Goal: Communication & Community: Connect with others

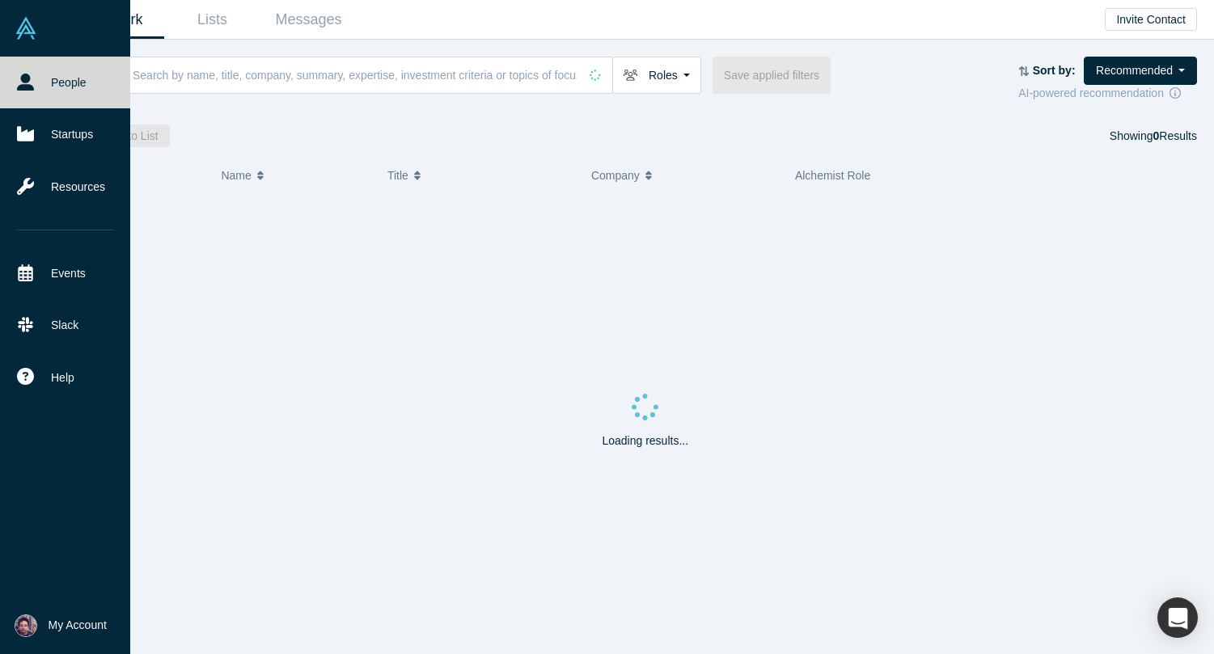
click at [29, 624] on img at bounding box center [26, 625] width 23 height 23
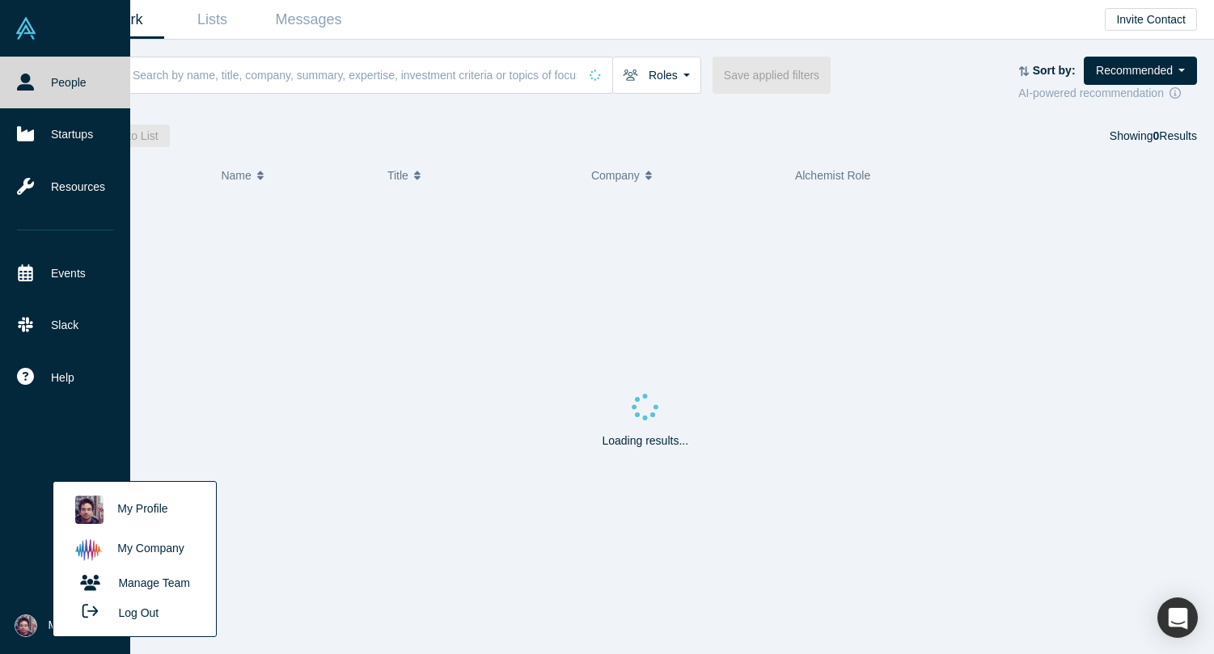
click at [150, 620] on button "Log Out" at bounding box center [115, 612] width 97 height 30
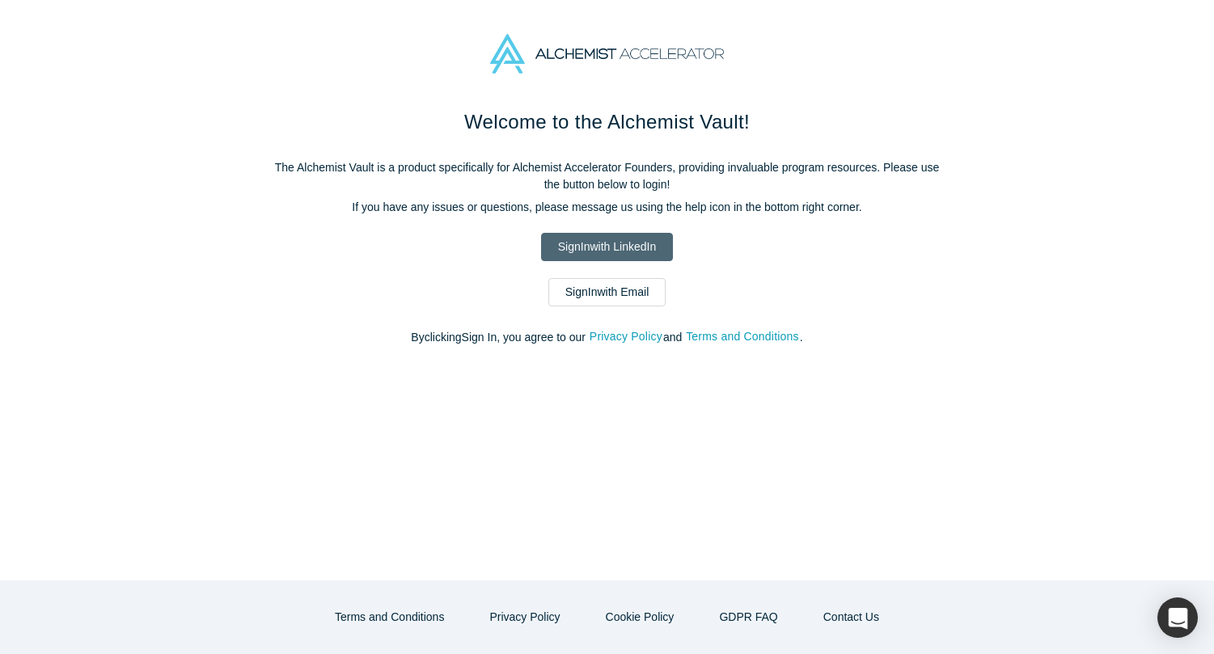
click at [580, 251] on link "Sign In with LinkedIn" at bounding box center [607, 247] width 132 height 28
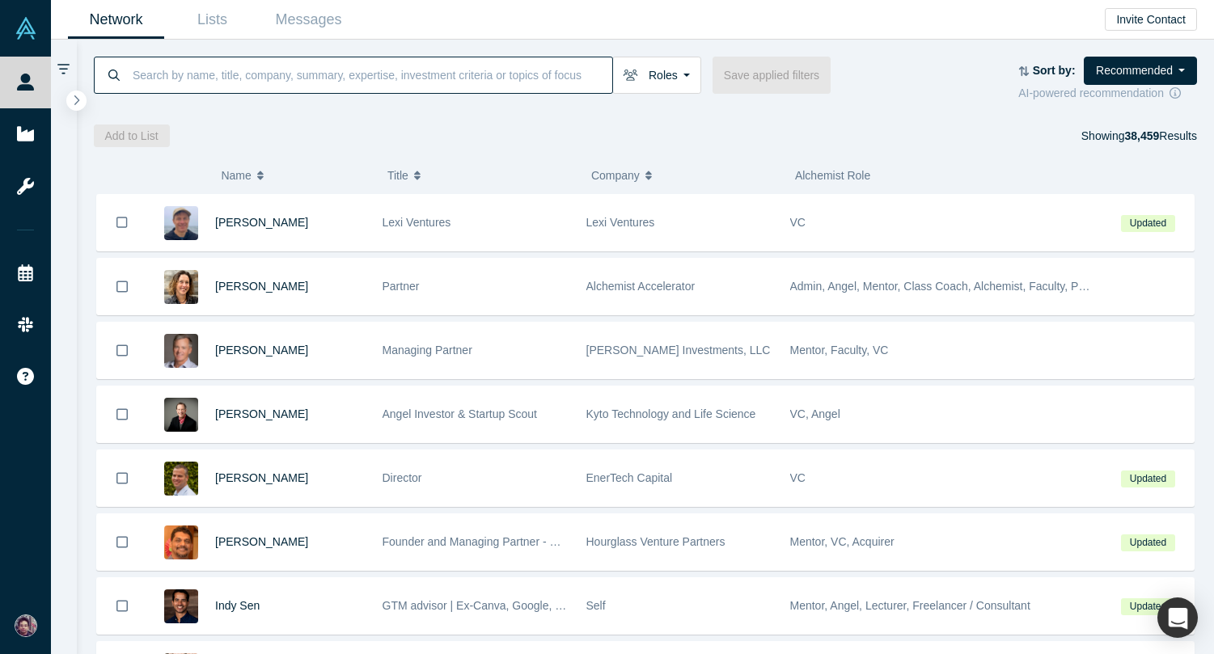
click at [322, 62] on input at bounding box center [371, 75] width 481 height 38
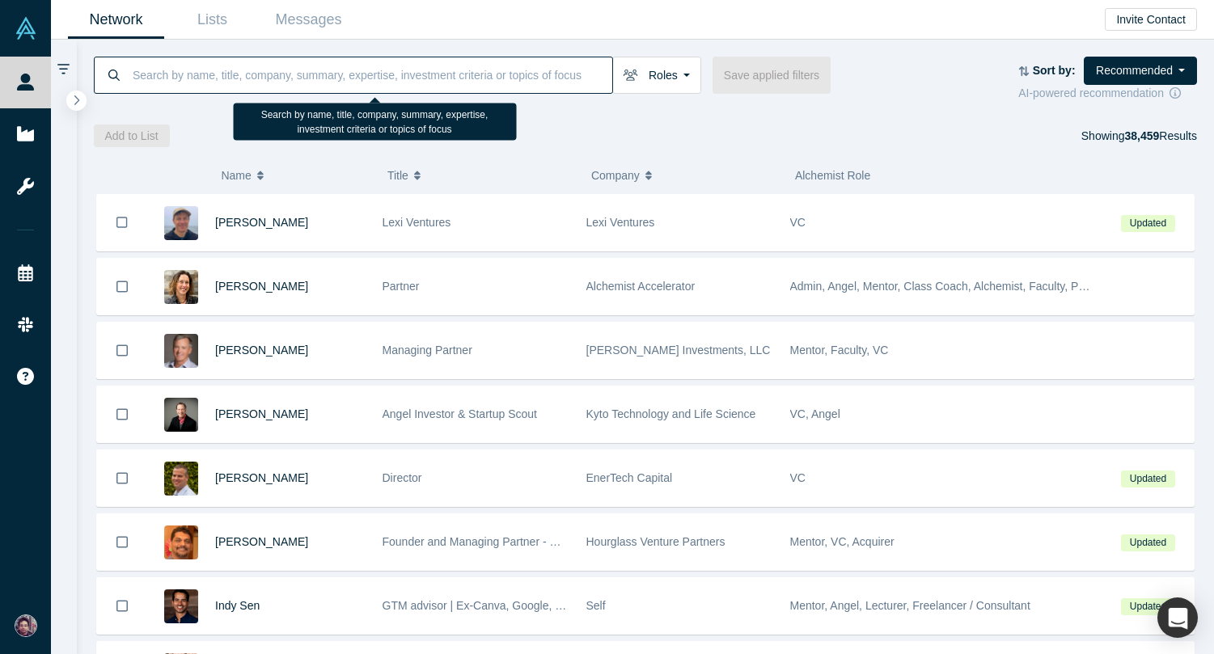
paste input "Danielle D'Agostaro"
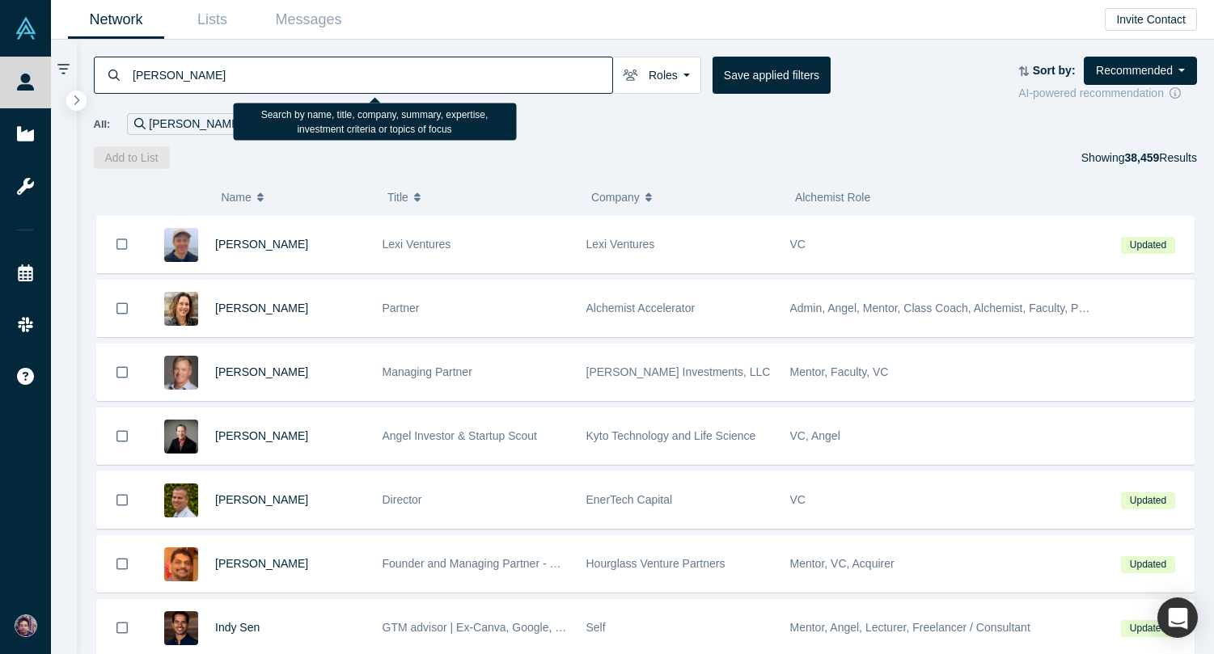
type input "Danielle D'Agostaro"
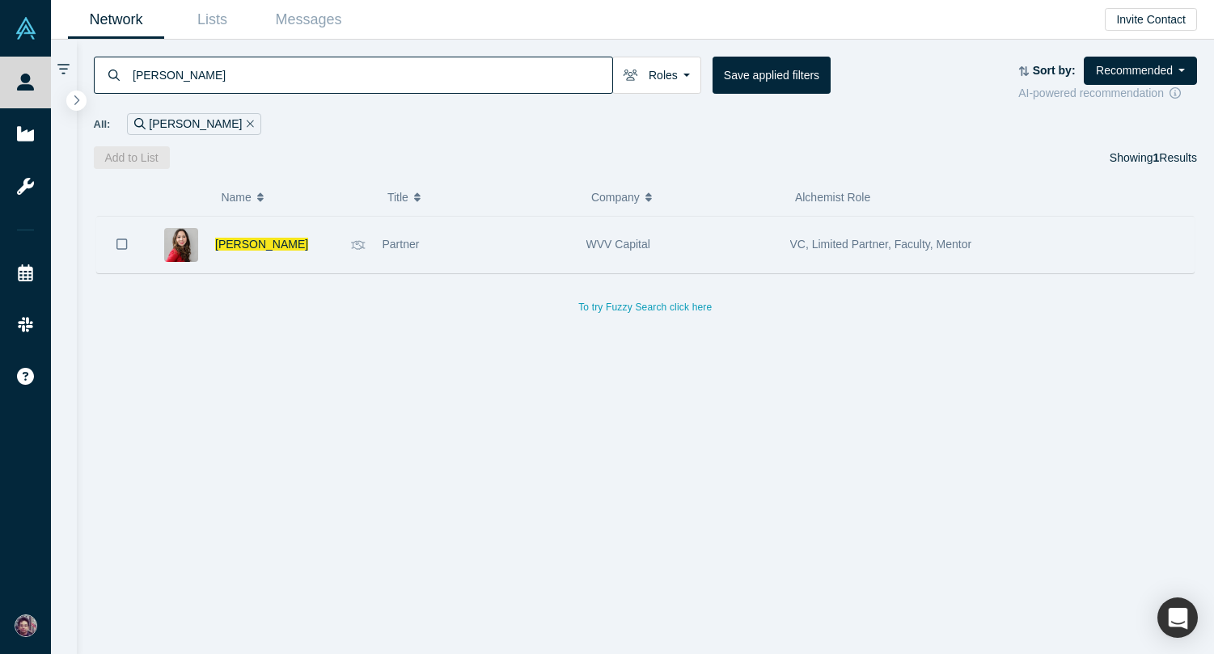
click at [379, 246] on div "Partner" at bounding box center [476, 245] width 204 height 56
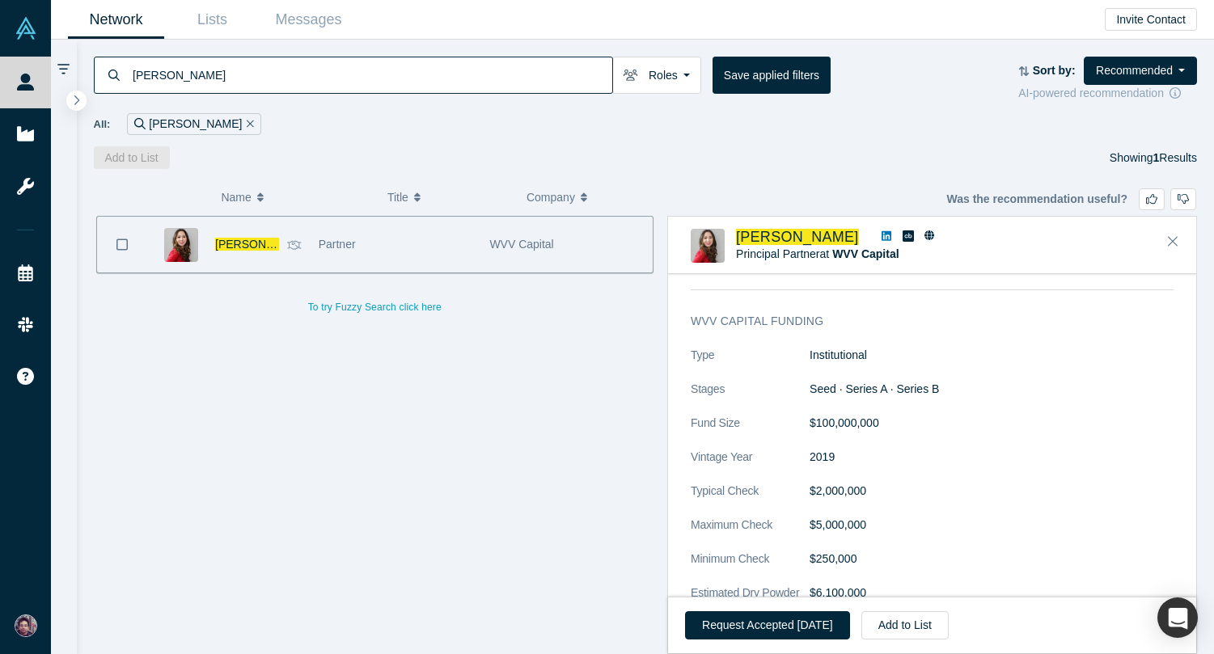
scroll to position [1344, 0]
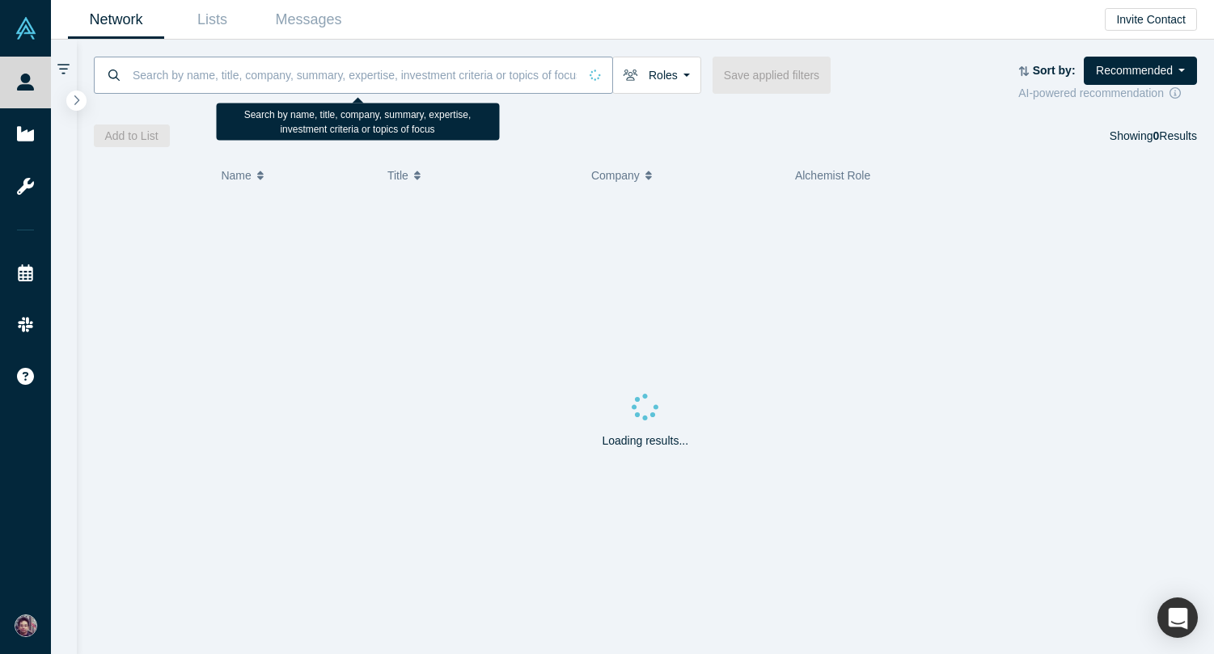
click at [242, 78] on input at bounding box center [354, 75] width 447 height 38
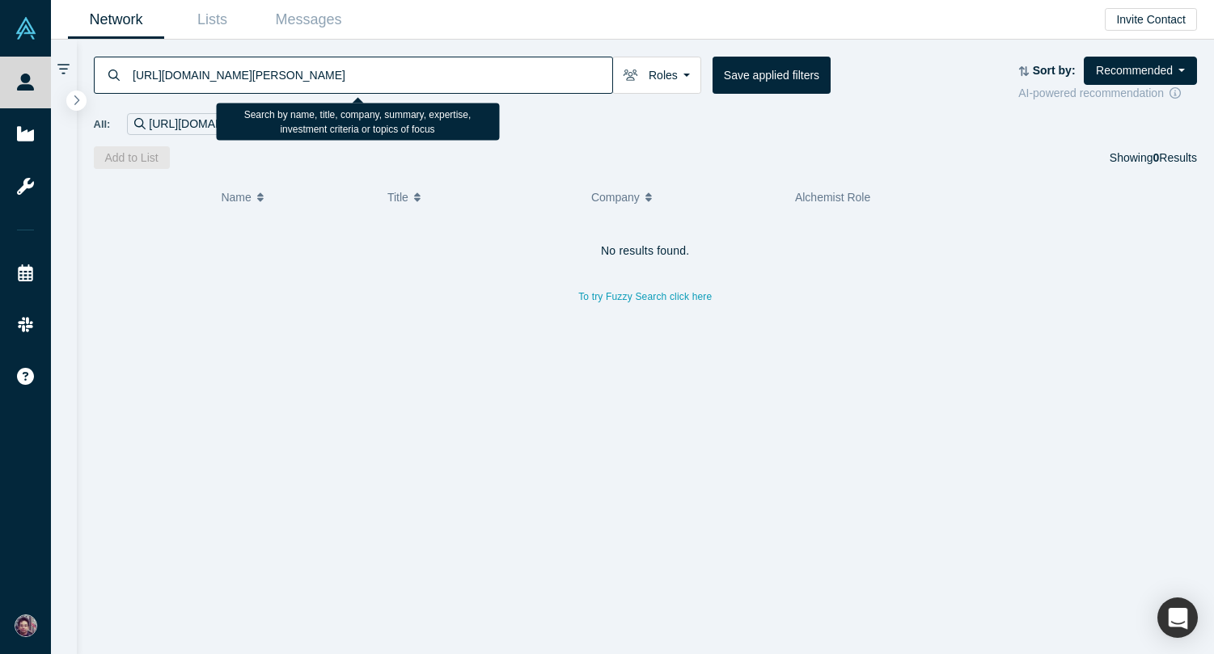
drag, startPoint x: 277, startPoint y: 77, endPoint x: 102, endPoint y: 76, distance: 175.4
click at [102, 76] on div "https://www.linkedin.com/in/siobhan-mccleary-9443634/" at bounding box center [353, 75] width 519 height 37
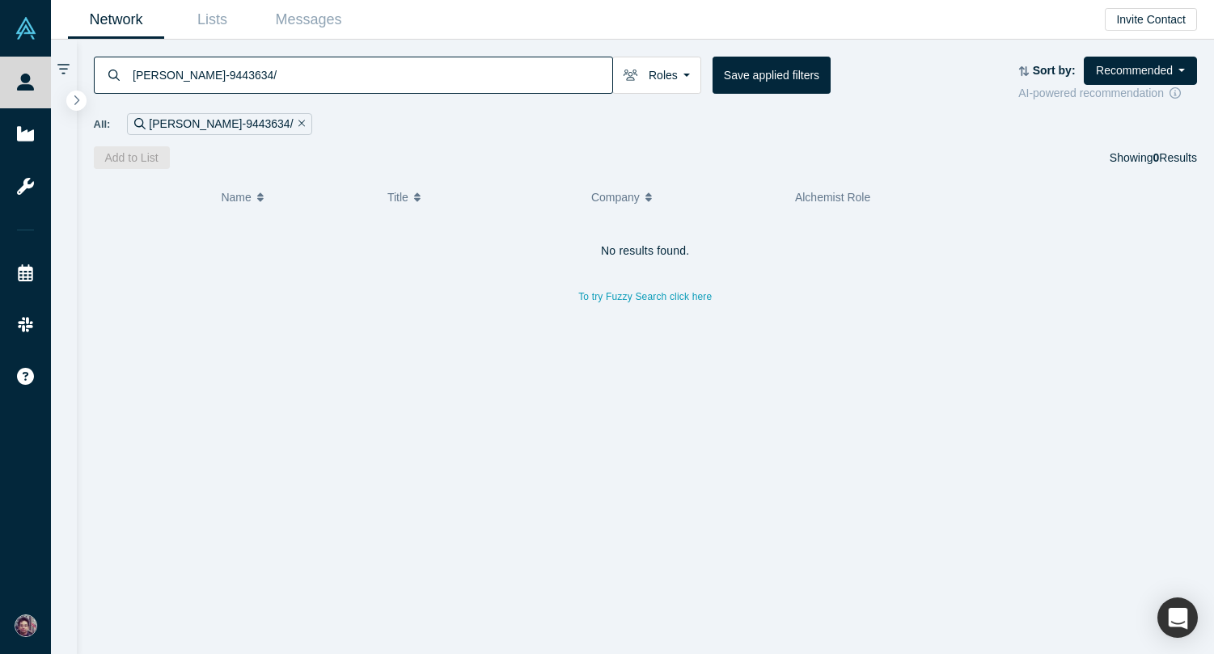
click at [293, 80] on input "siobhan-mccleary-9443634/" at bounding box center [371, 75] width 481 height 38
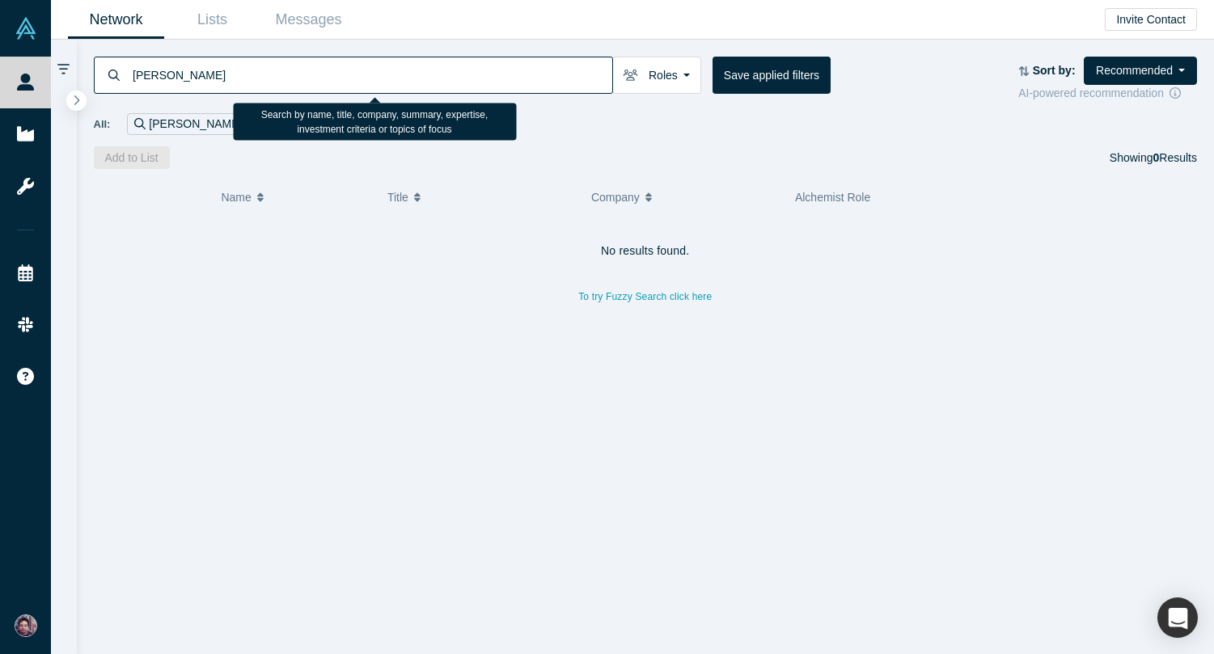
click at [173, 74] on input "siobhan-mccleary" at bounding box center [371, 75] width 481 height 38
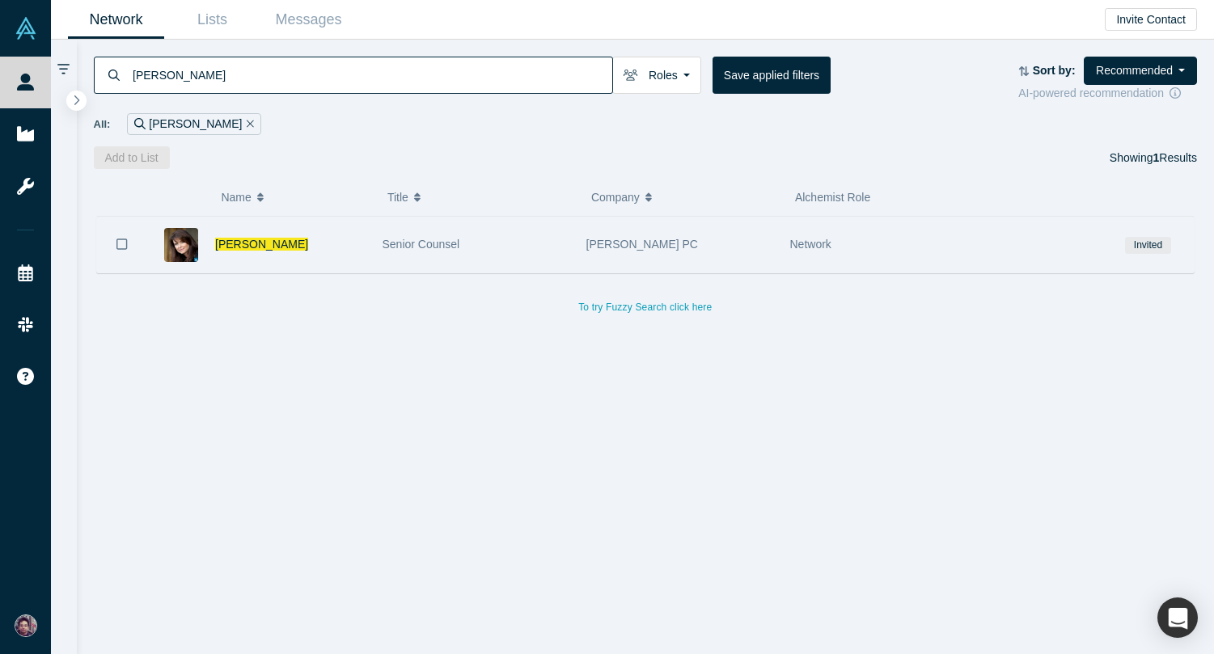
type input "siobhan mccleary"
click at [340, 246] on div "Siobhan McCleary" at bounding box center [290, 245] width 150 height 56
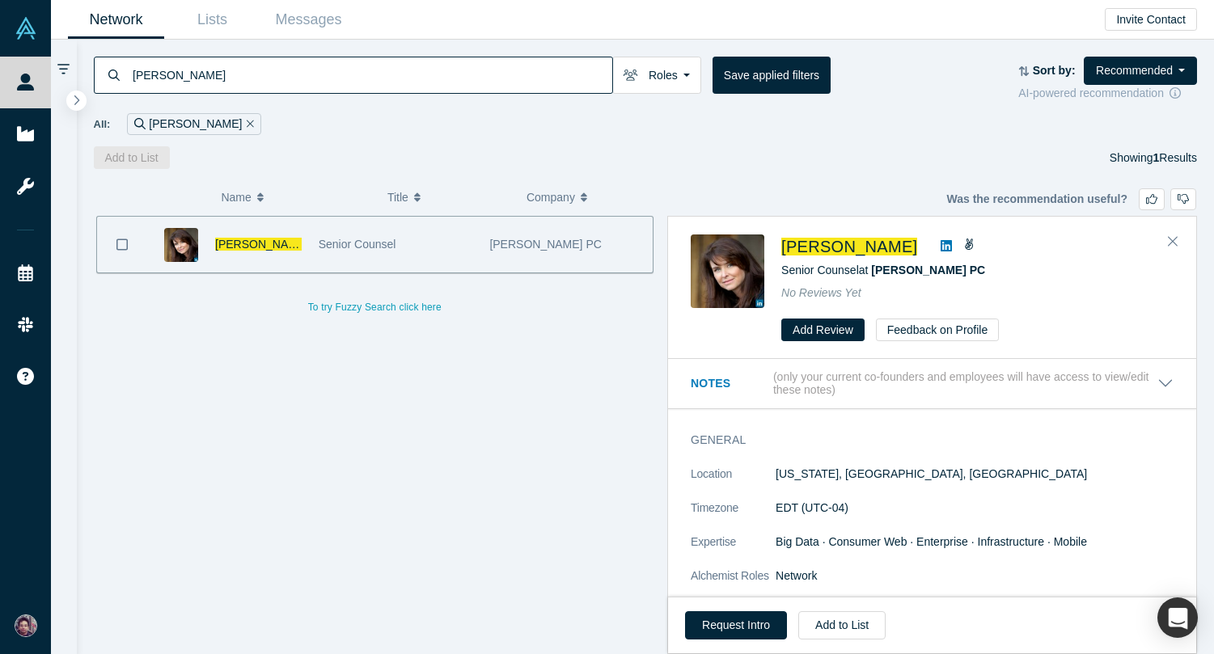
click at [951, 247] on icon at bounding box center [945, 245] width 11 height 11
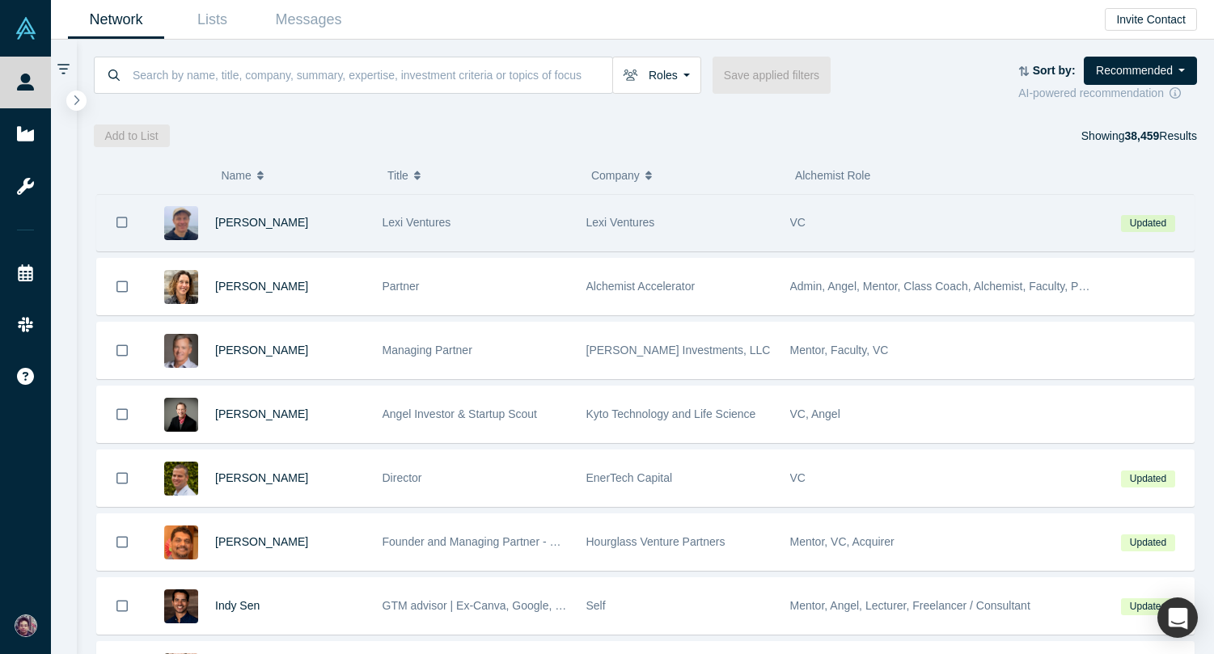
click at [298, 226] on div "[PERSON_NAME]" at bounding box center [290, 223] width 150 height 56
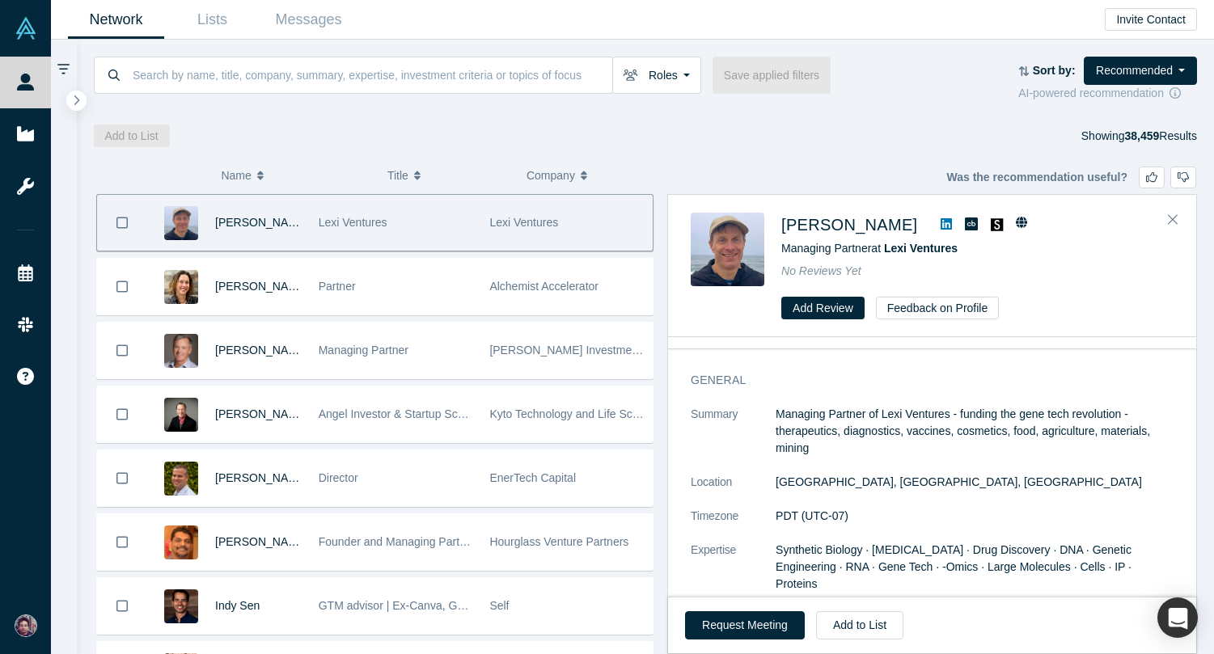
scroll to position [3, 0]
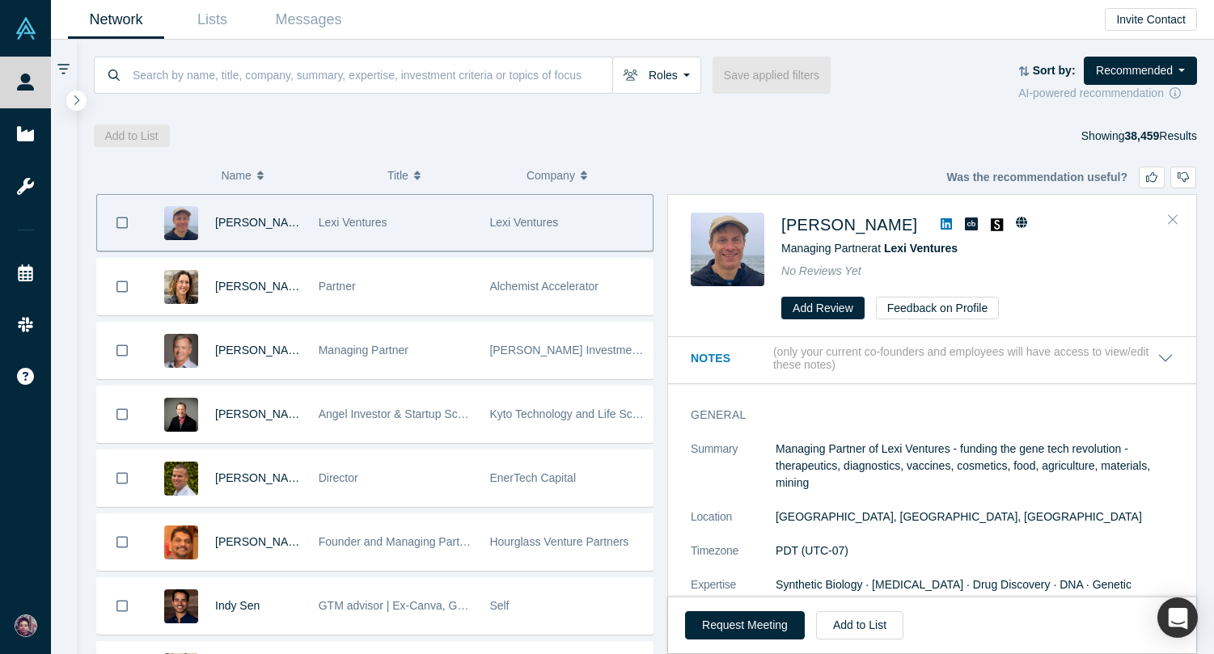
click at [1175, 215] on icon "Close" at bounding box center [1172, 220] width 10 height 10
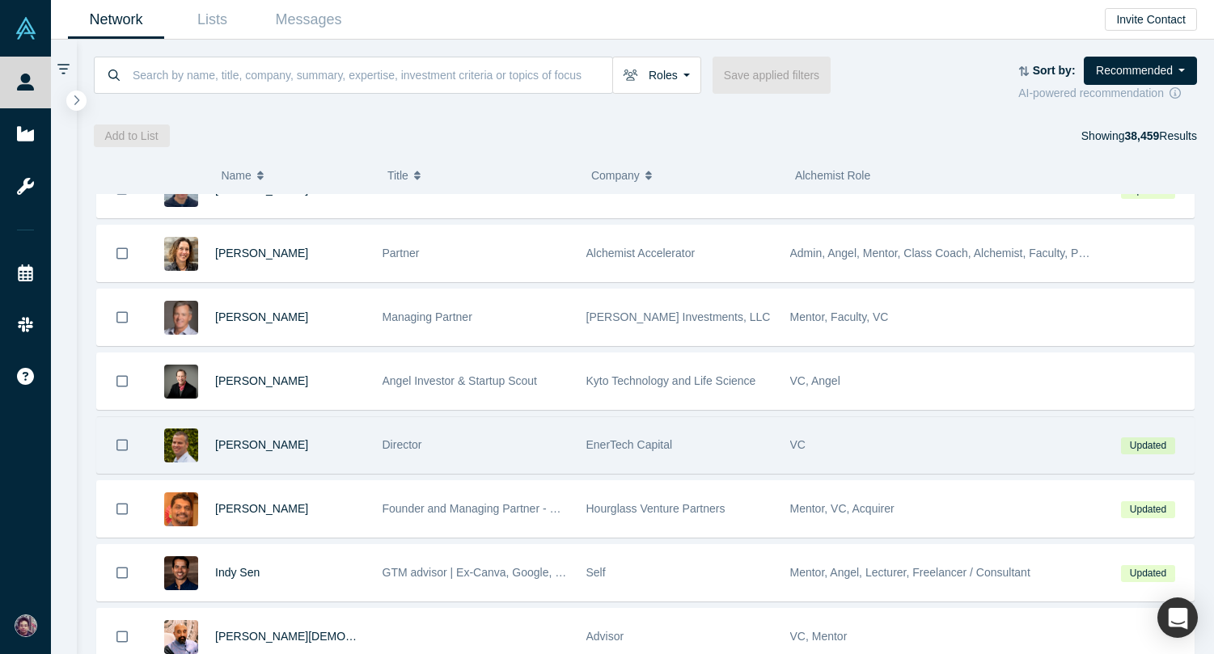
scroll to position [42, 0]
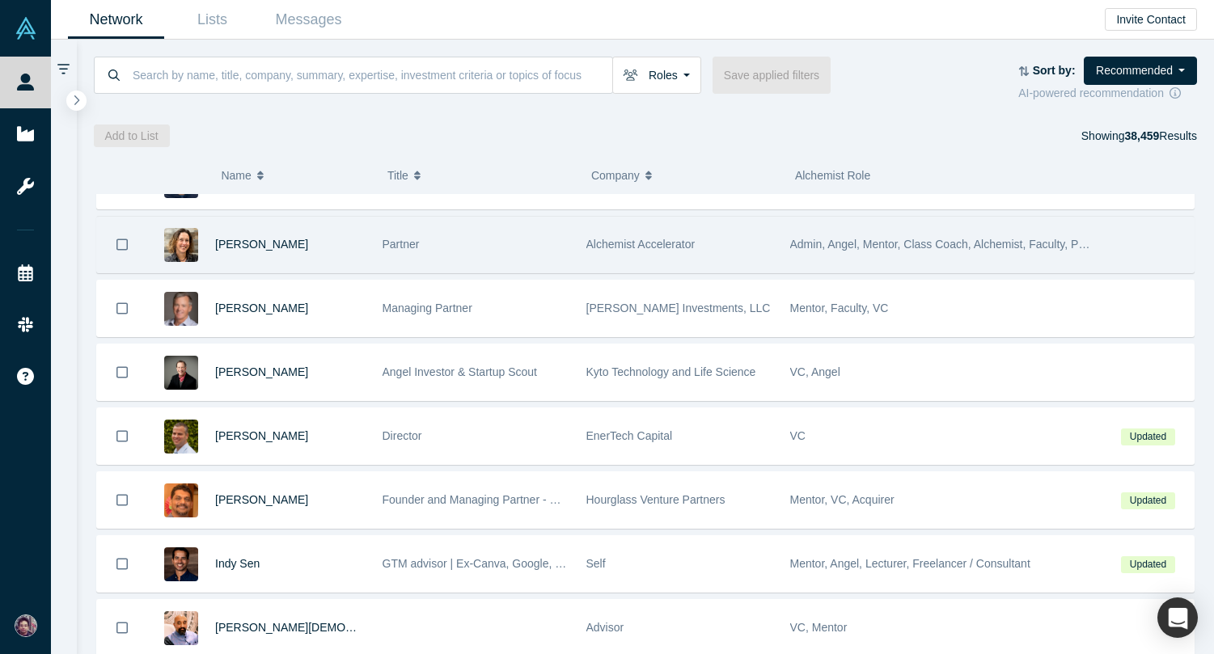
click at [466, 247] on div "Partner" at bounding box center [475, 245] width 187 height 56
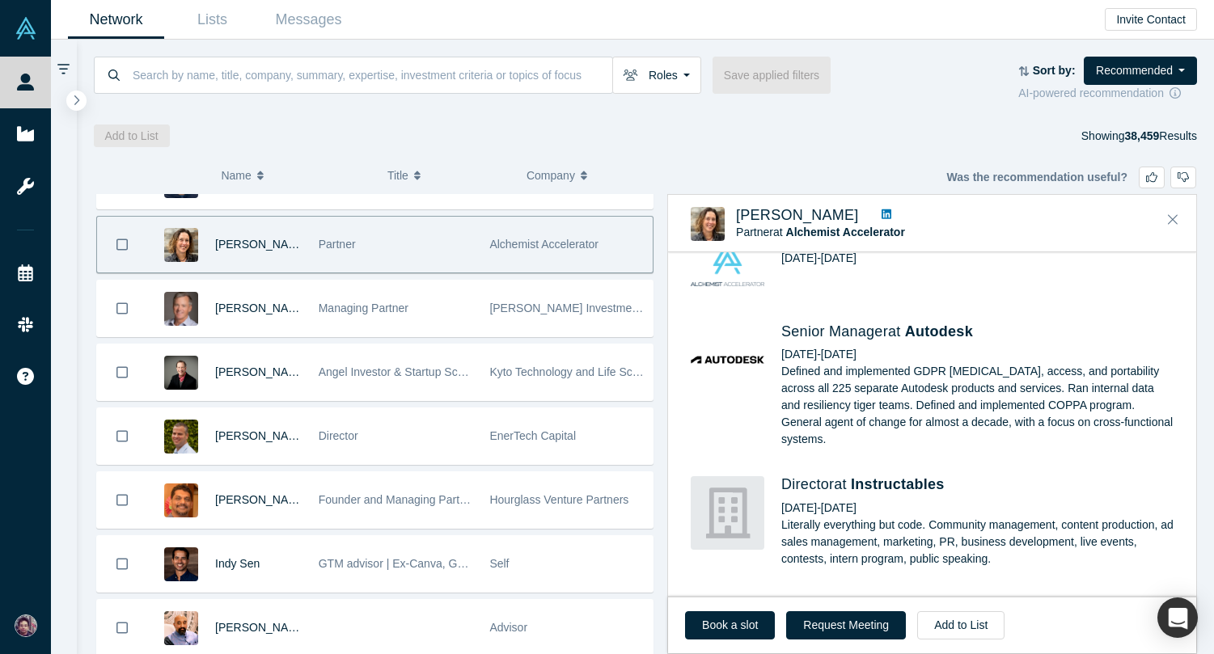
scroll to position [821, 0]
click at [1174, 212] on icon "Close" at bounding box center [1172, 219] width 10 height 15
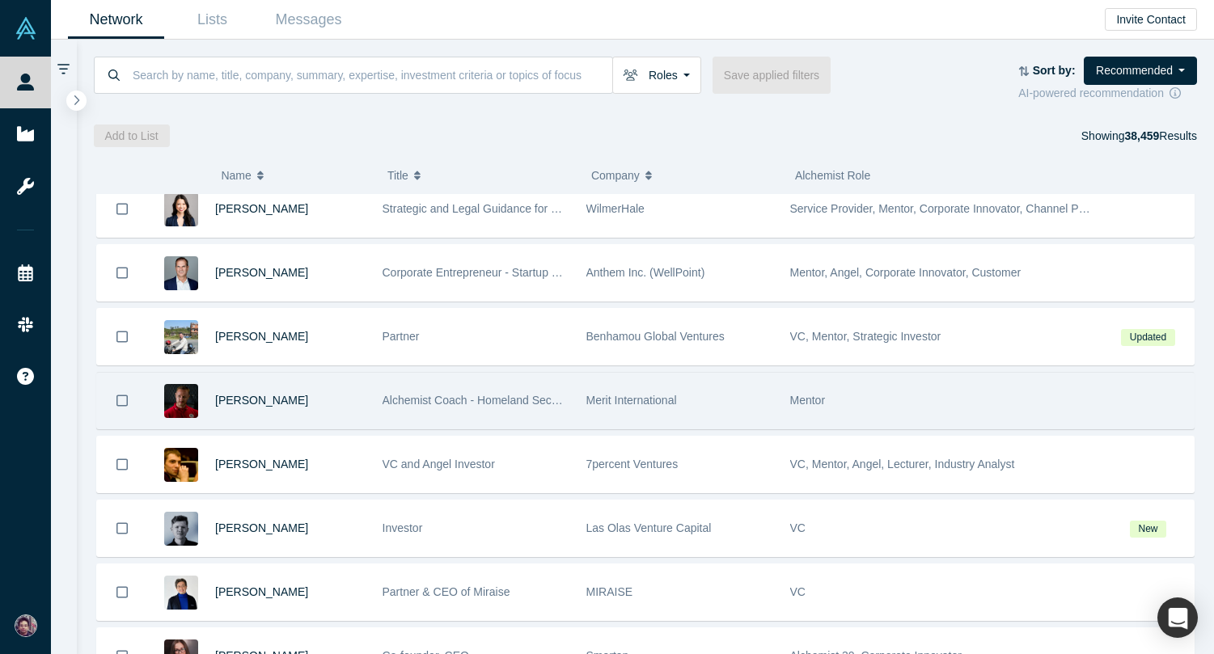
scroll to position [802, 0]
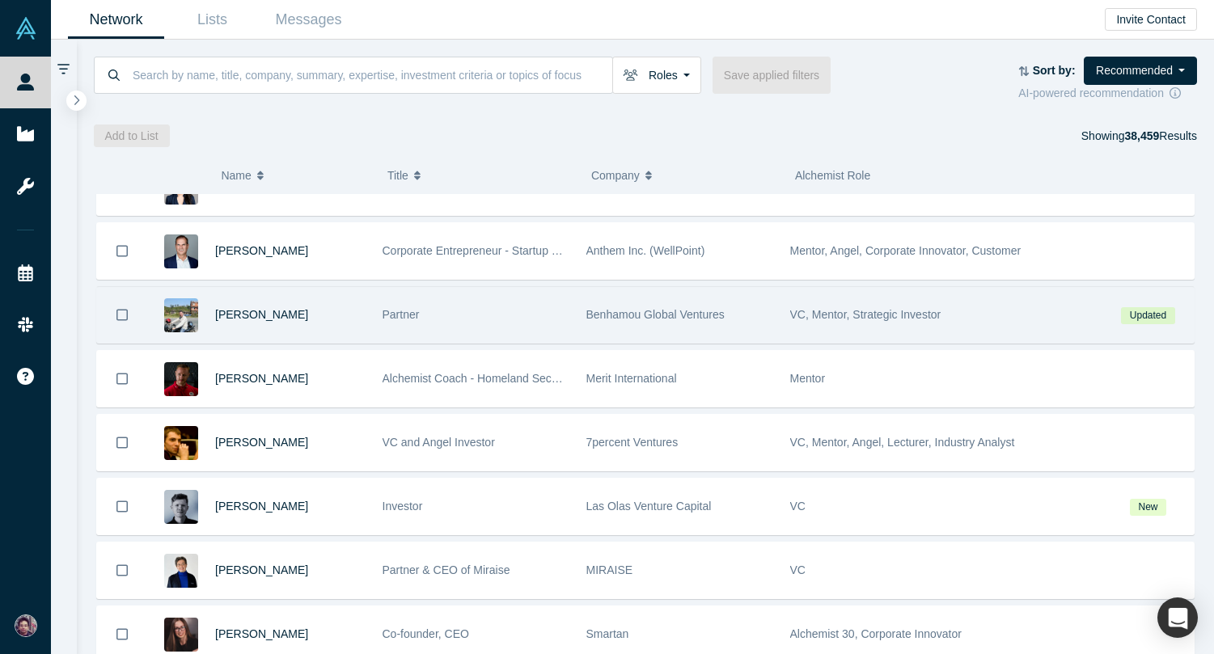
click at [344, 319] on div "[PERSON_NAME]" at bounding box center [290, 315] width 150 height 56
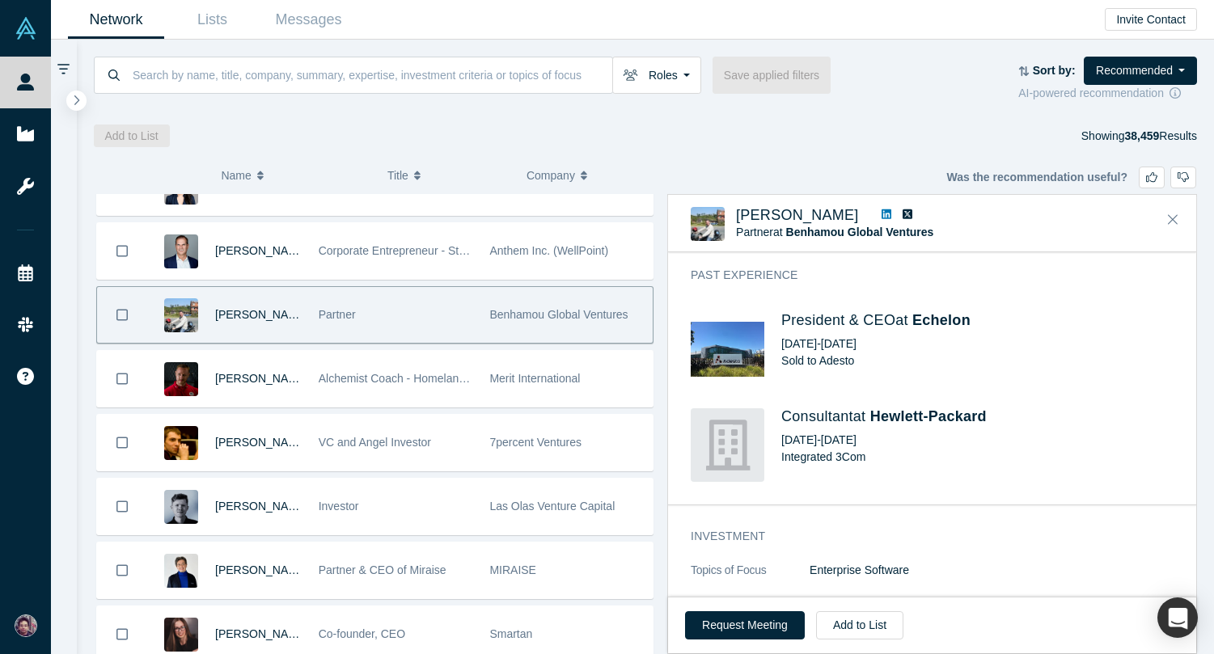
scroll to position [492, 0]
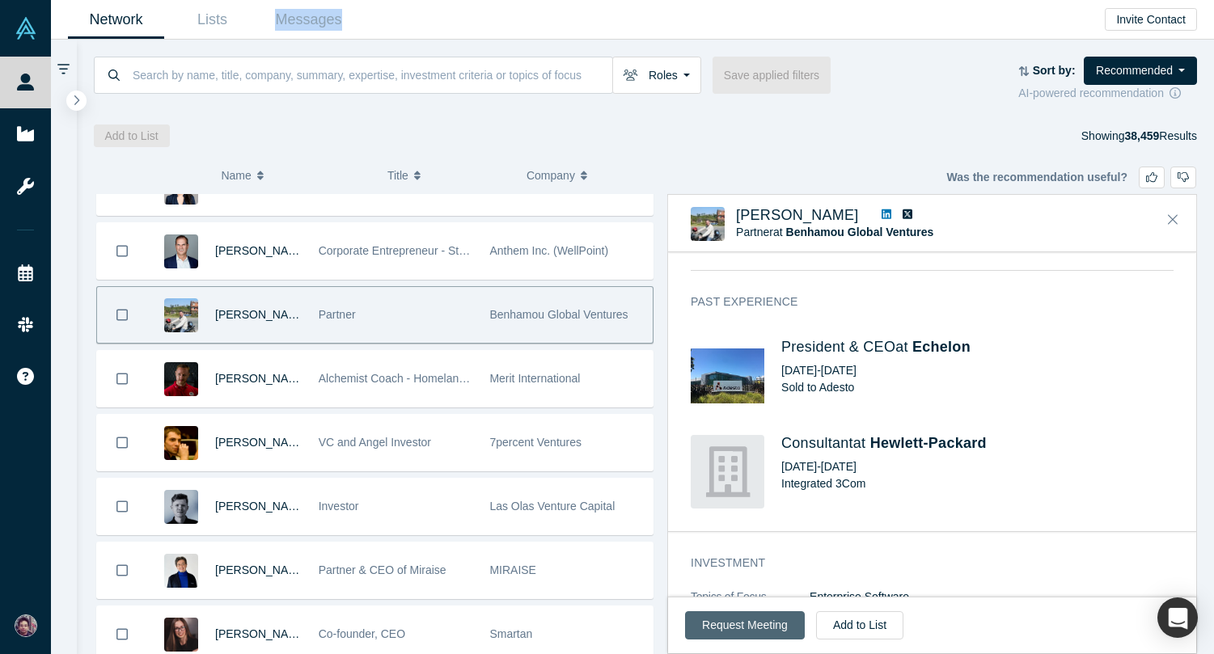
click at [754, 630] on button "Request Meeting" at bounding box center [745, 625] width 120 height 28
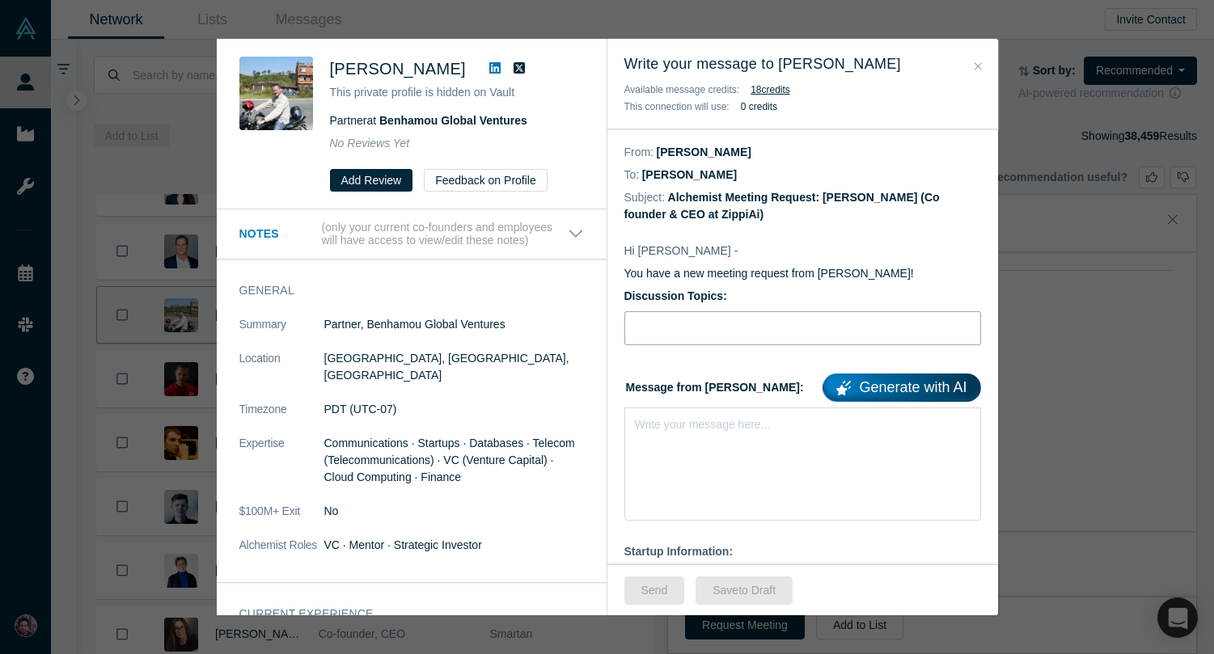
click at [672, 327] on input "Discussion Topics:" at bounding box center [802, 328] width 357 height 34
type input "Connecting to [PERSON_NAME]"
click at [660, 445] on div "Write your message here..." at bounding box center [802, 463] width 357 height 113
paste div "rdw-editor"
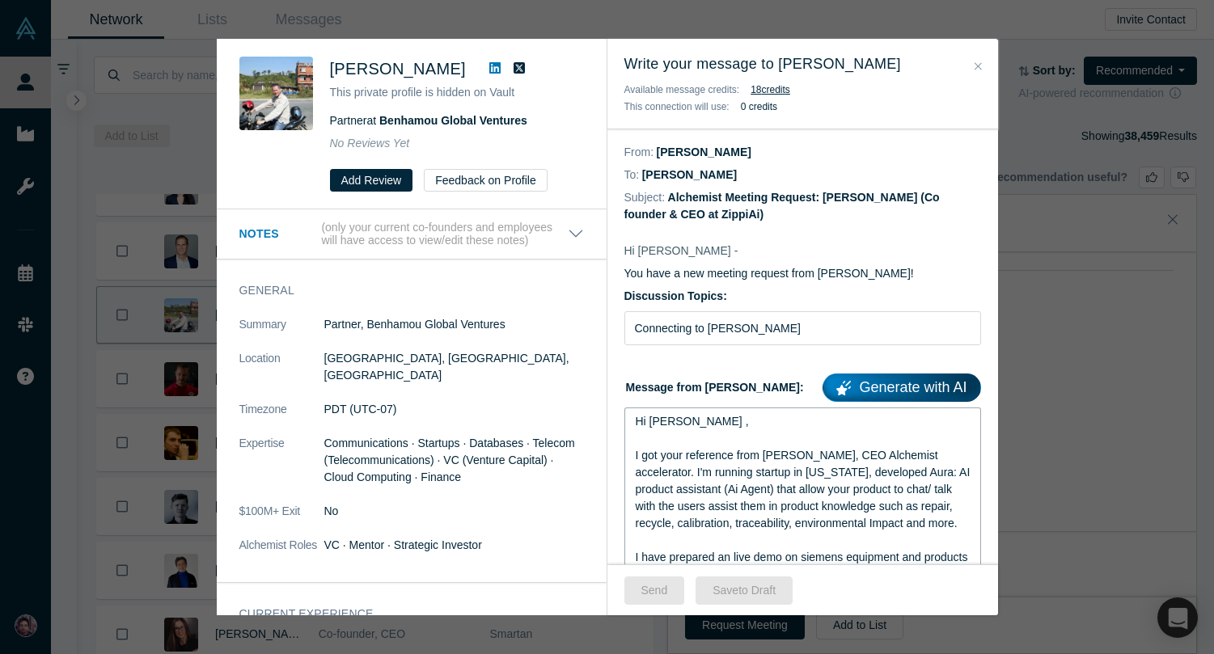
click at [665, 426] on span "Hi [PERSON_NAME] ," at bounding box center [691, 421] width 113 height 13
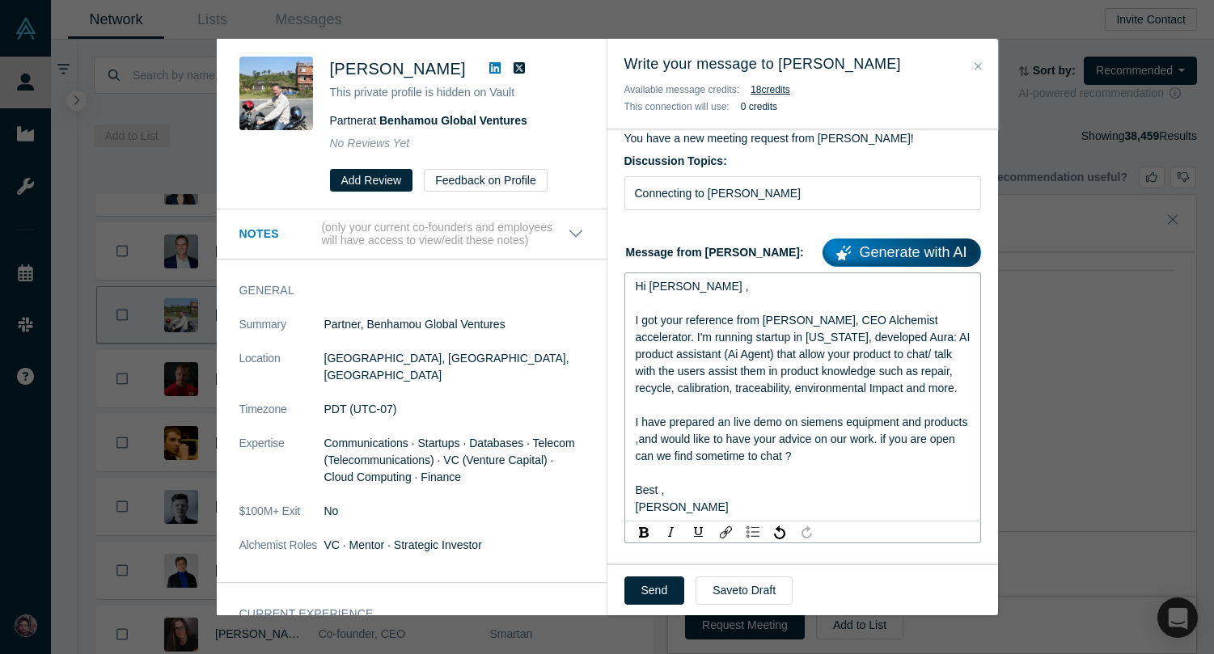
scroll to position [147, 0]
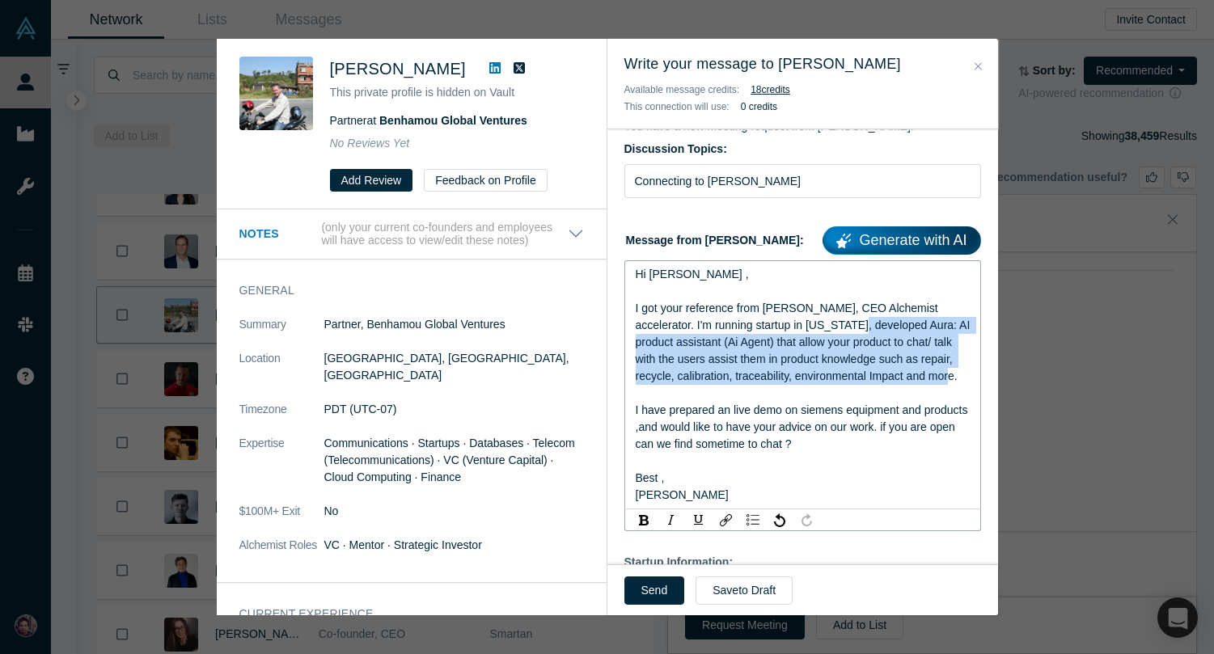
drag, startPoint x: 925, startPoint y: 378, endPoint x: 800, endPoint y: 324, distance: 136.2
click at [800, 324] on div "I got your reference from [PERSON_NAME], CEO Alchemist accelerator. I'm running…" at bounding box center [802, 342] width 335 height 85
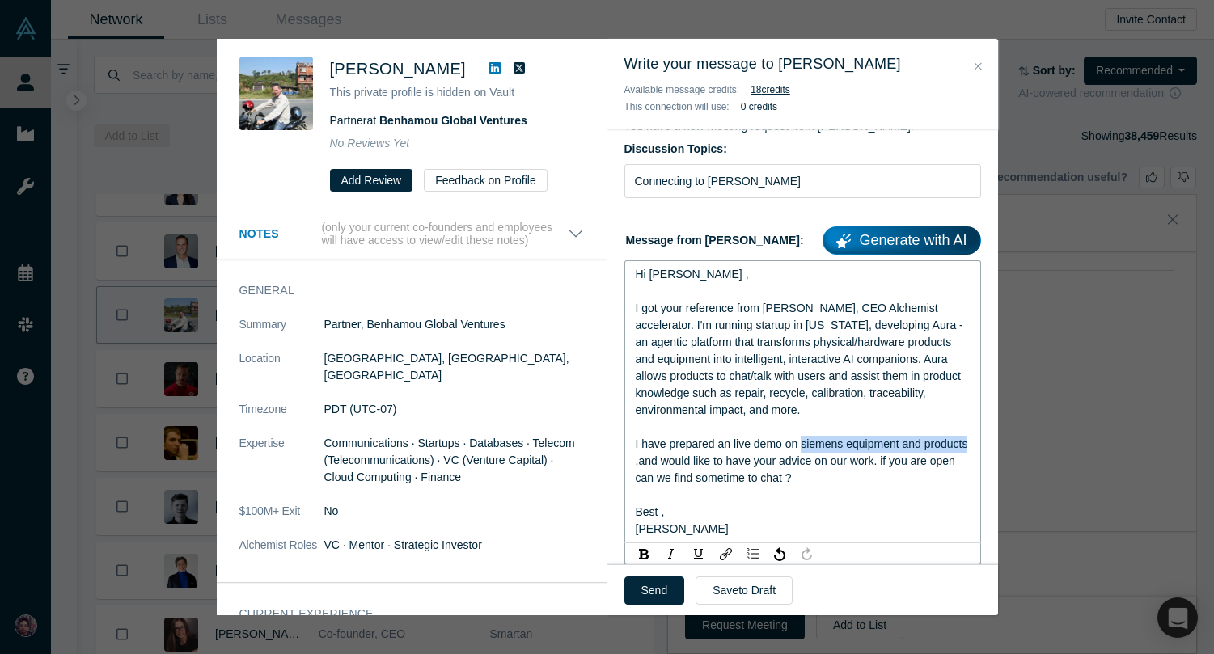
drag, startPoint x: 969, startPoint y: 443, endPoint x: 800, endPoint y: 449, distance: 169.1
click at [800, 449] on span "I have prepared an live demo on siemens equipment and products ,and would like …" at bounding box center [803, 460] width 336 height 47
click at [909, 481] on div "I have prepared an live demo for our discussion ,and would like to have your ad…" at bounding box center [802, 461] width 335 height 51
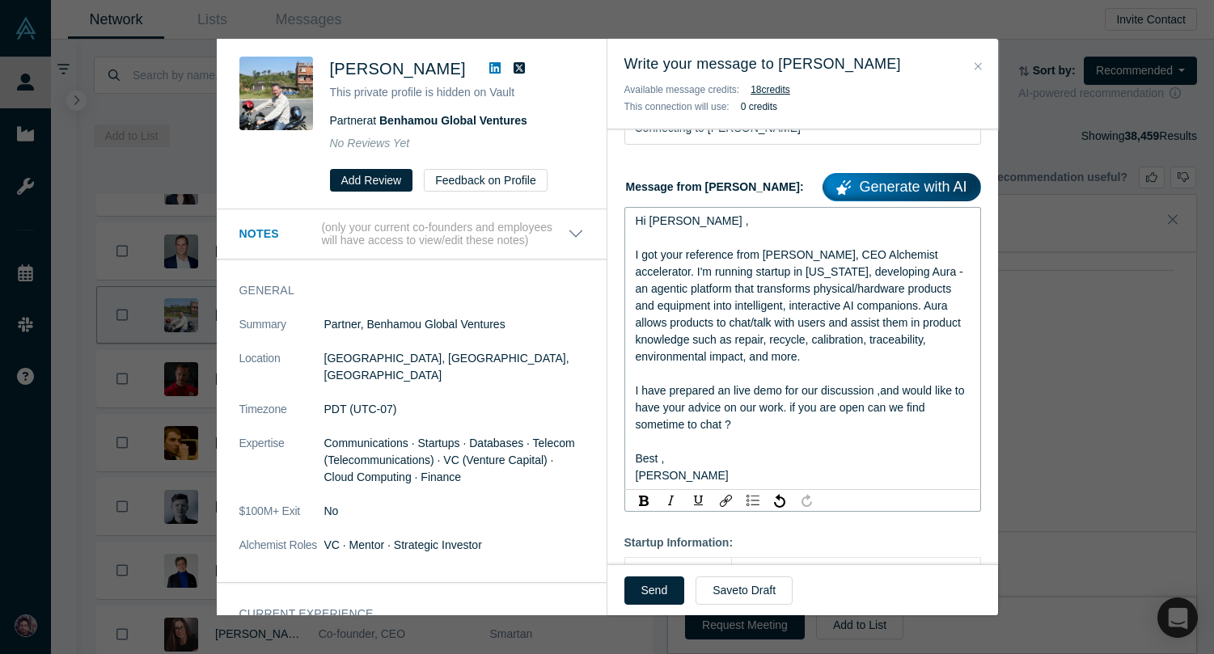
scroll to position [202, 0]
click at [661, 590] on button "Send" at bounding box center [654, 590] width 61 height 28
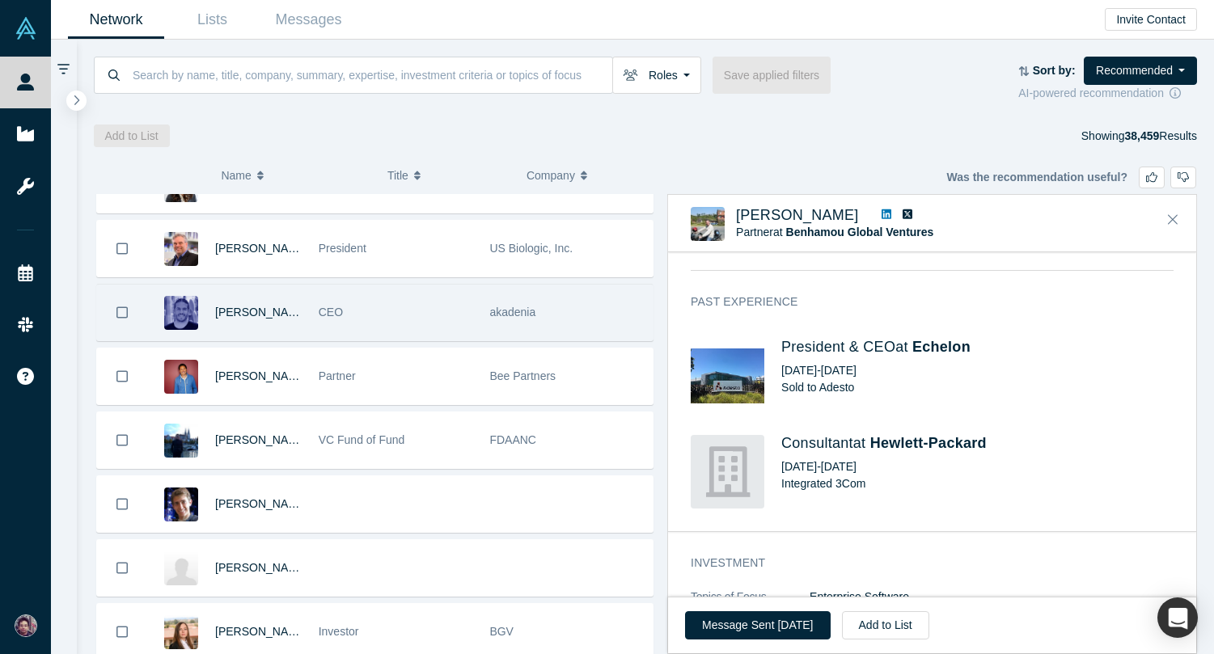
scroll to position [2538, 0]
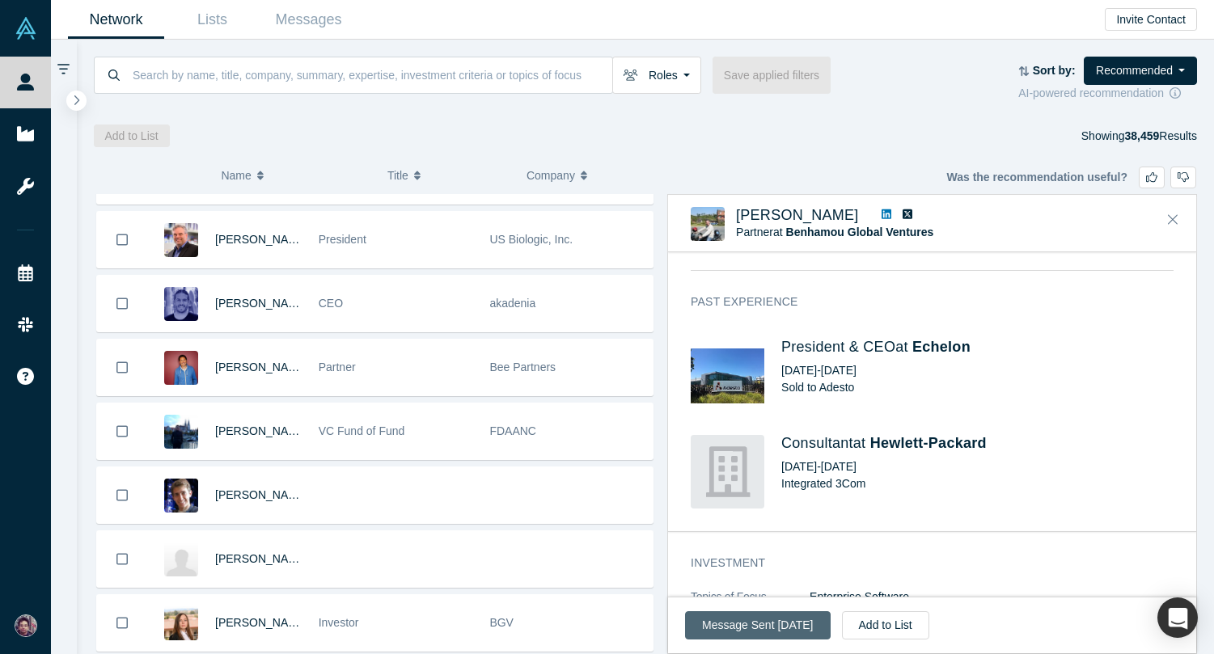
click at [754, 635] on button "Message Sent Oct 6, 2025" at bounding box center [757, 625] width 145 height 28
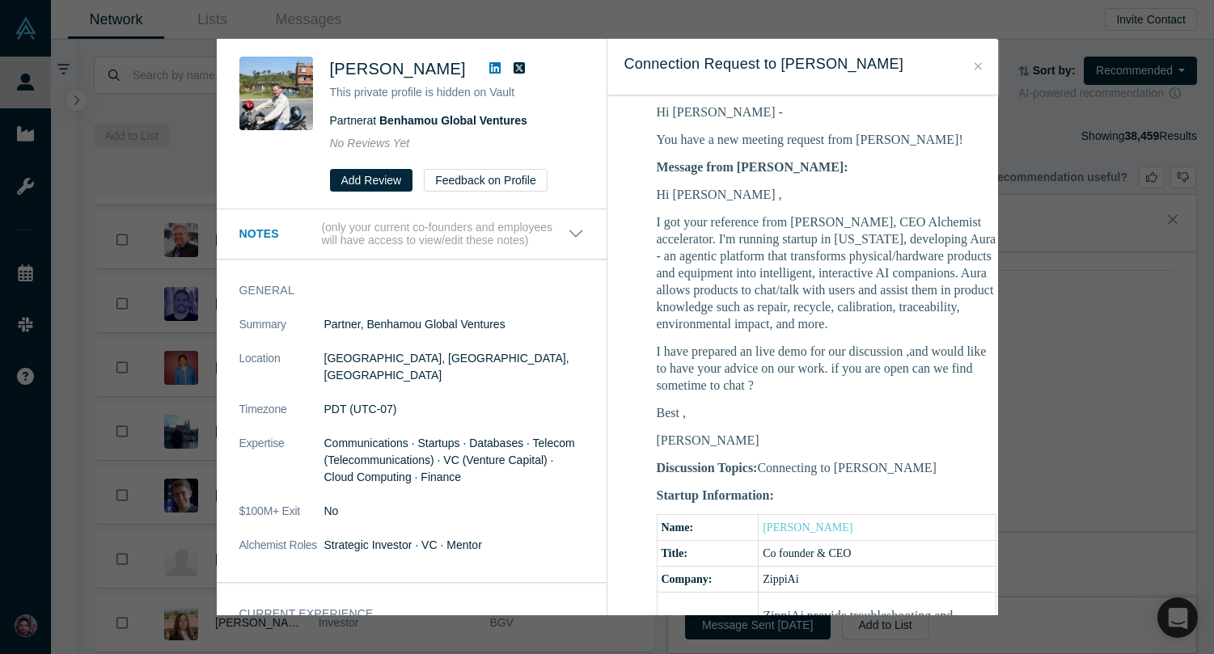
scroll to position [277, 1]
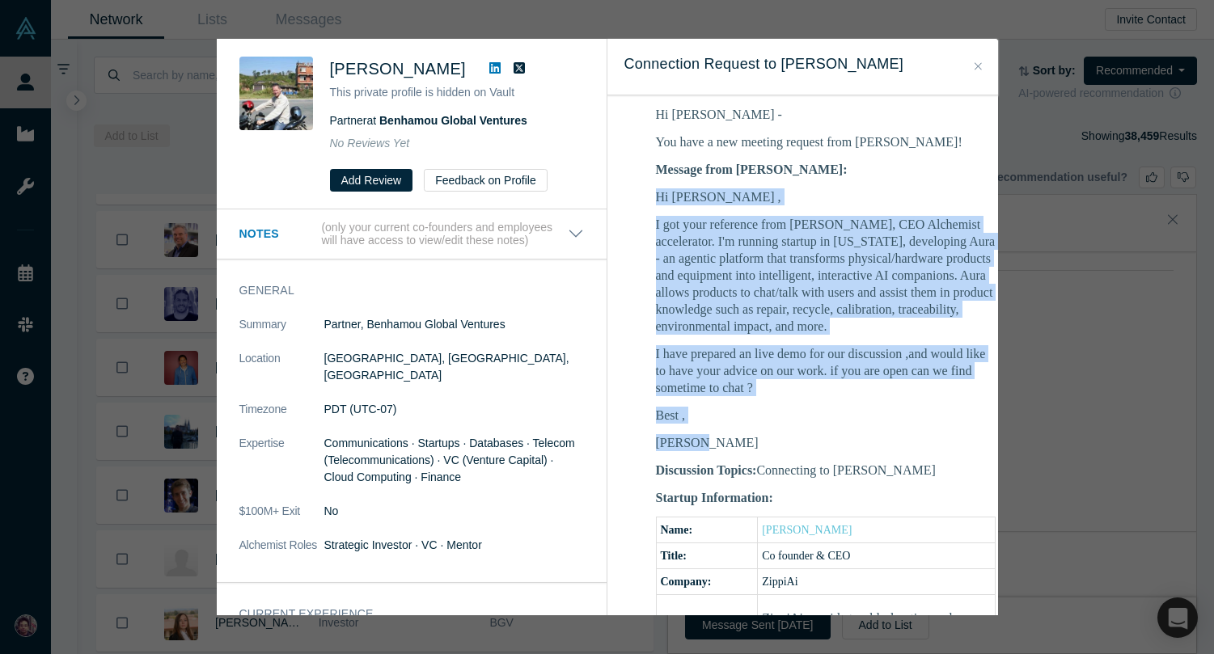
drag, startPoint x: 719, startPoint y: 427, endPoint x: 652, endPoint y: 181, distance: 254.8
copy div "Hi Ron , I got your reference from Ravi Belani, CEO Alchemist accelerator. I'm …"
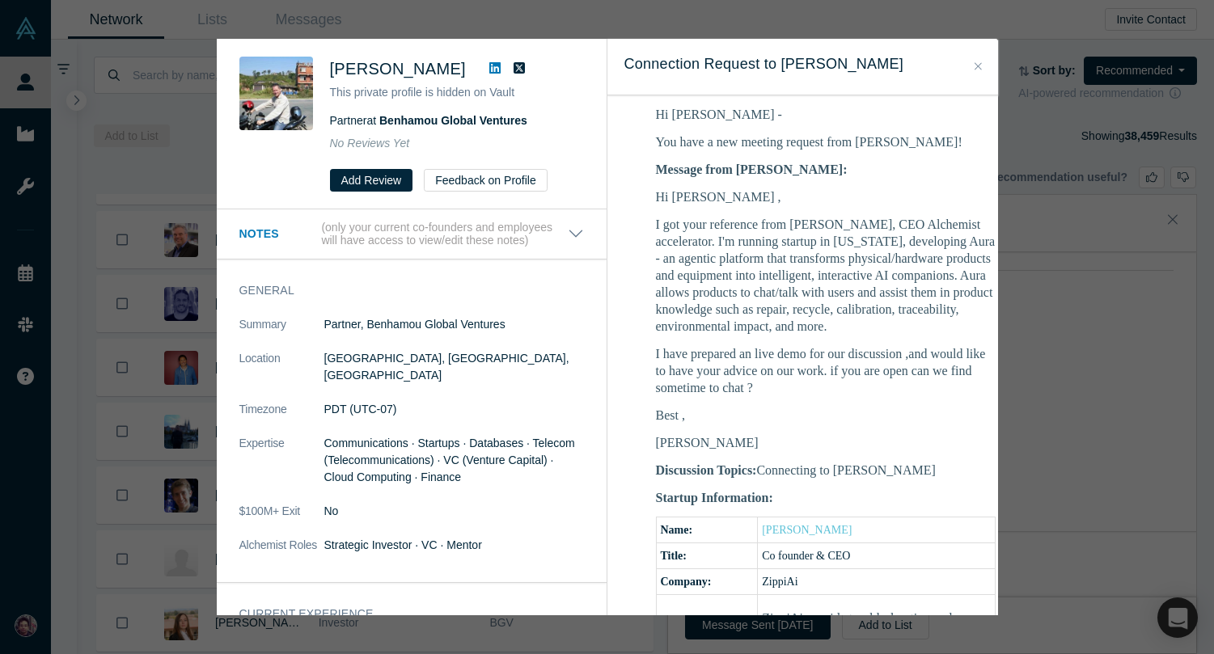
click at [1071, 236] on div "Was the recommendation useful? Ron Sege This private profile is hidden on Vault…" at bounding box center [607, 327] width 1214 height 654
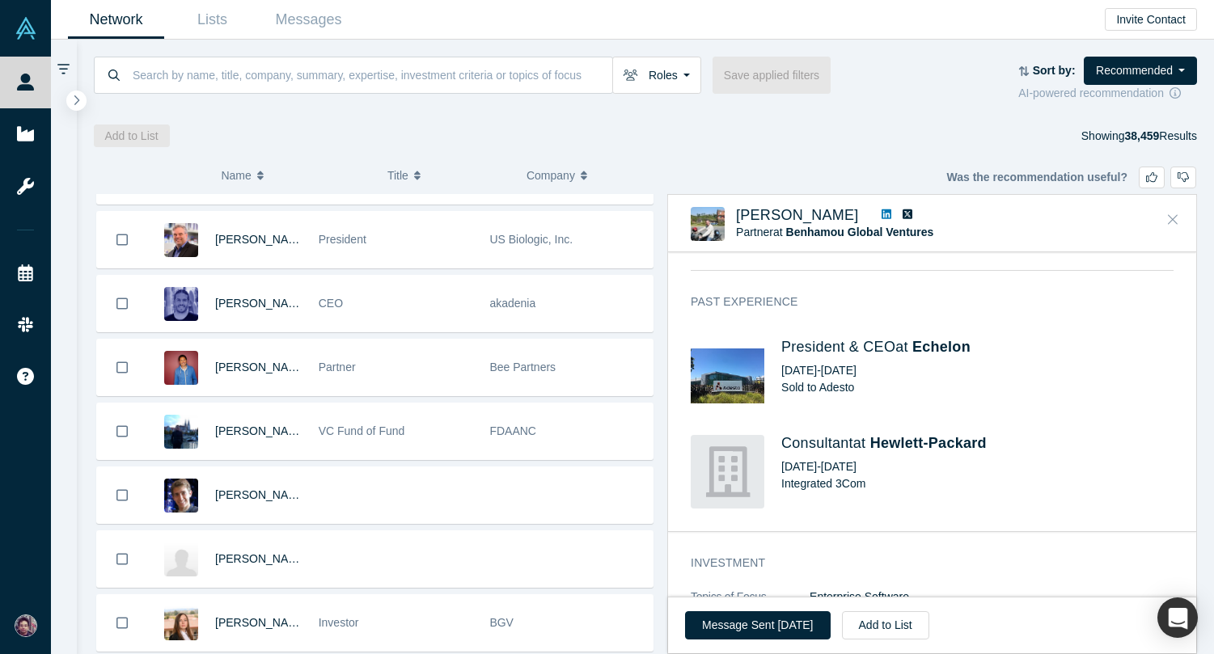
click at [1176, 219] on icon "Close" at bounding box center [1172, 219] width 10 height 15
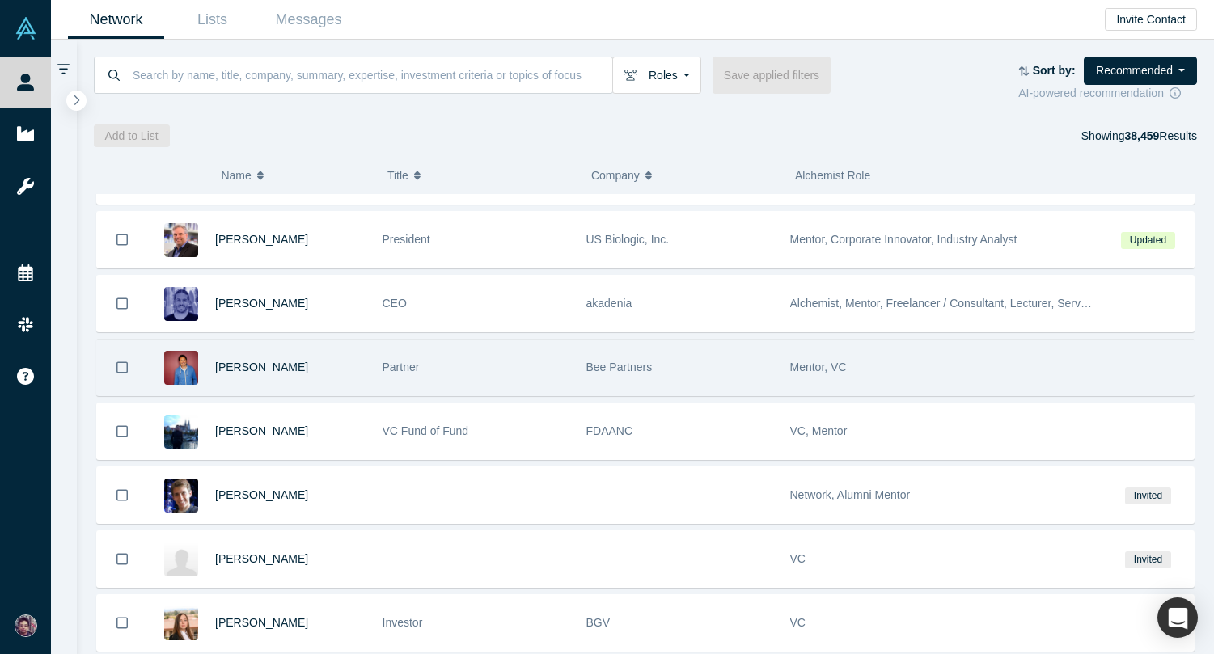
click at [562, 354] on div "Partner" at bounding box center [475, 368] width 187 height 56
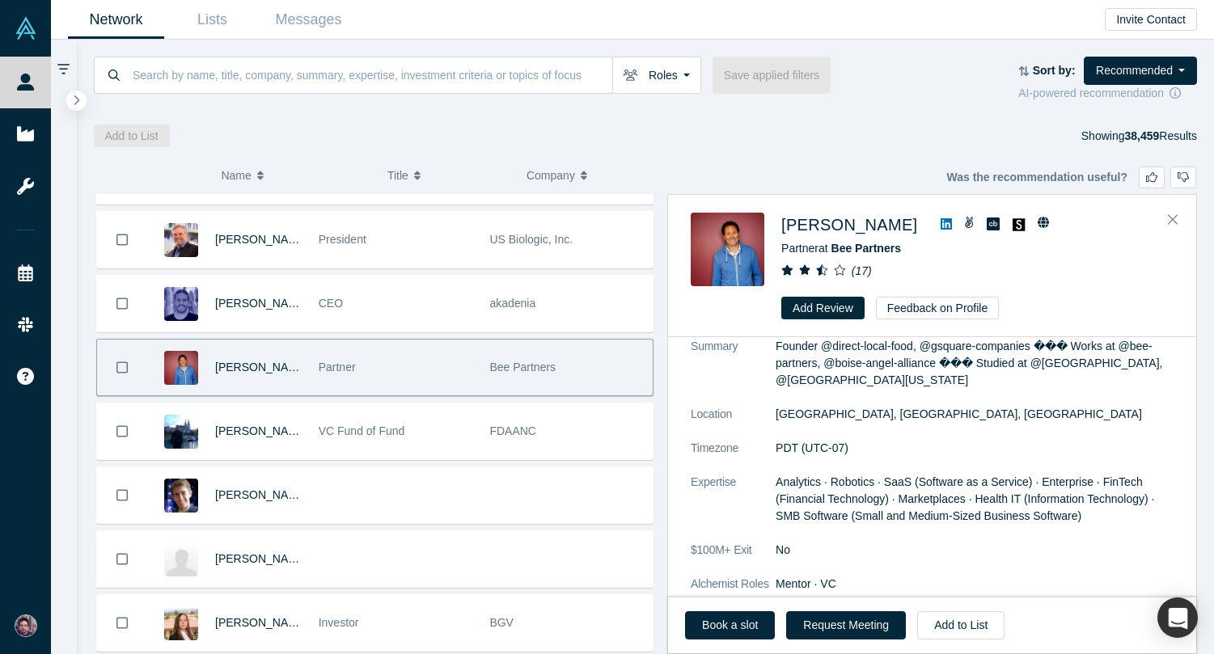
scroll to position [0, 0]
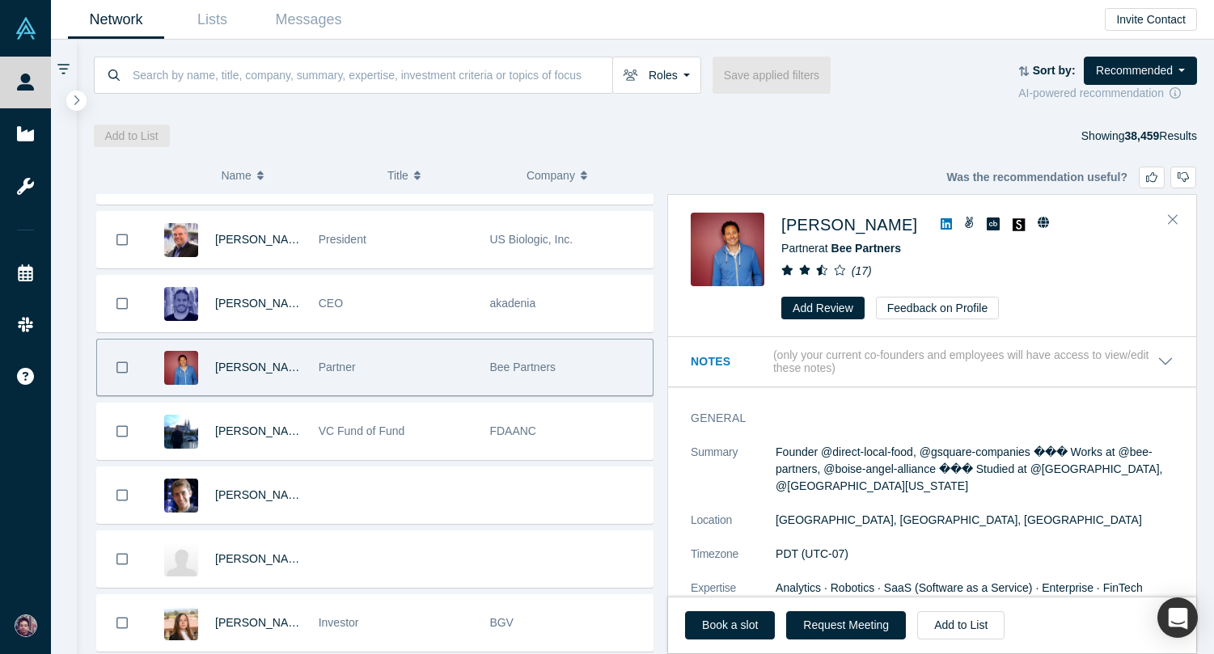
click at [944, 221] on icon at bounding box center [945, 223] width 11 height 11
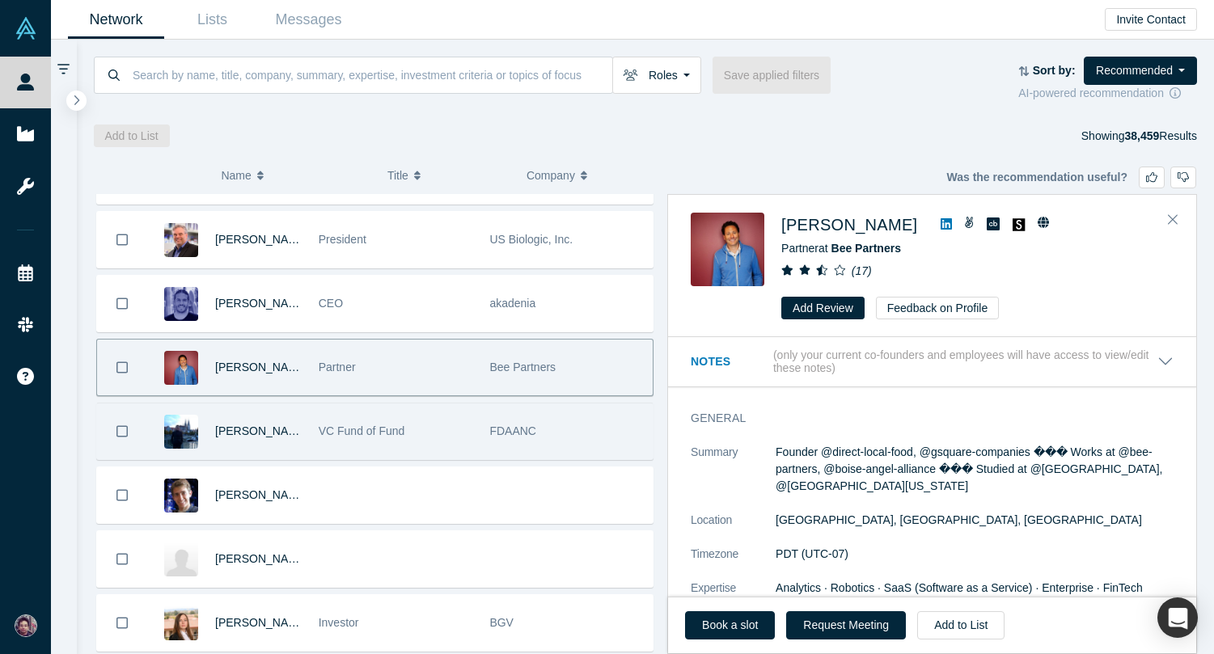
click at [361, 418] on div "VC Fund of Fund" at bounding box center [396, 431] width 154 height 56
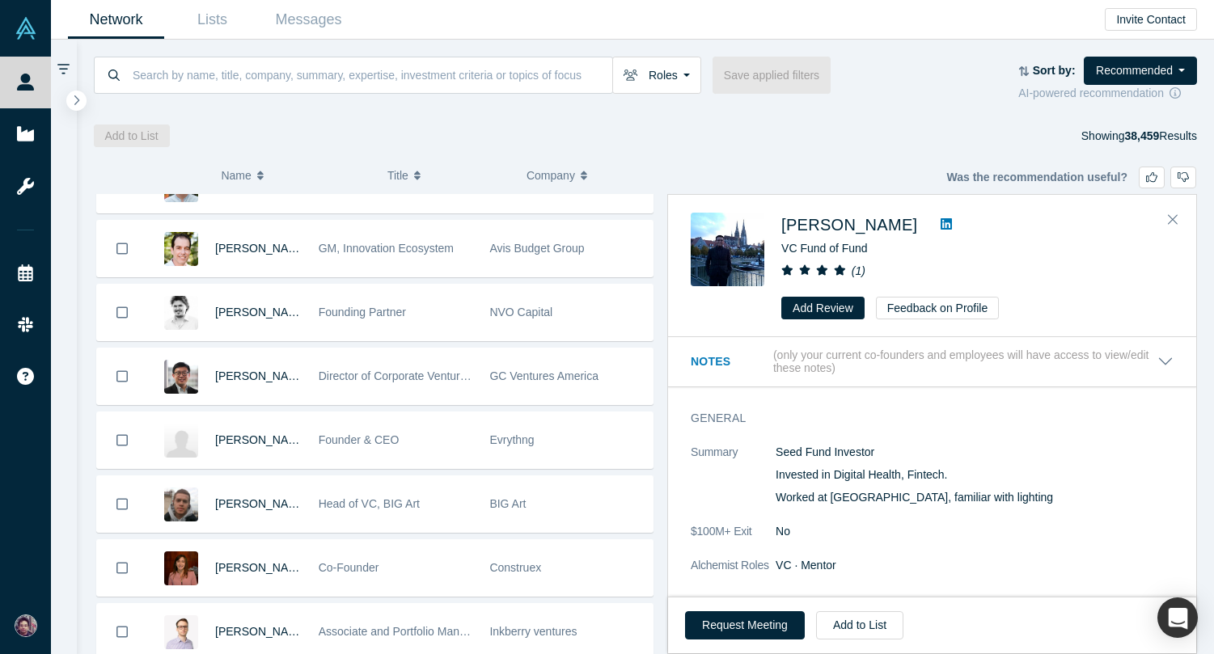
scroll to position [3142, 0]
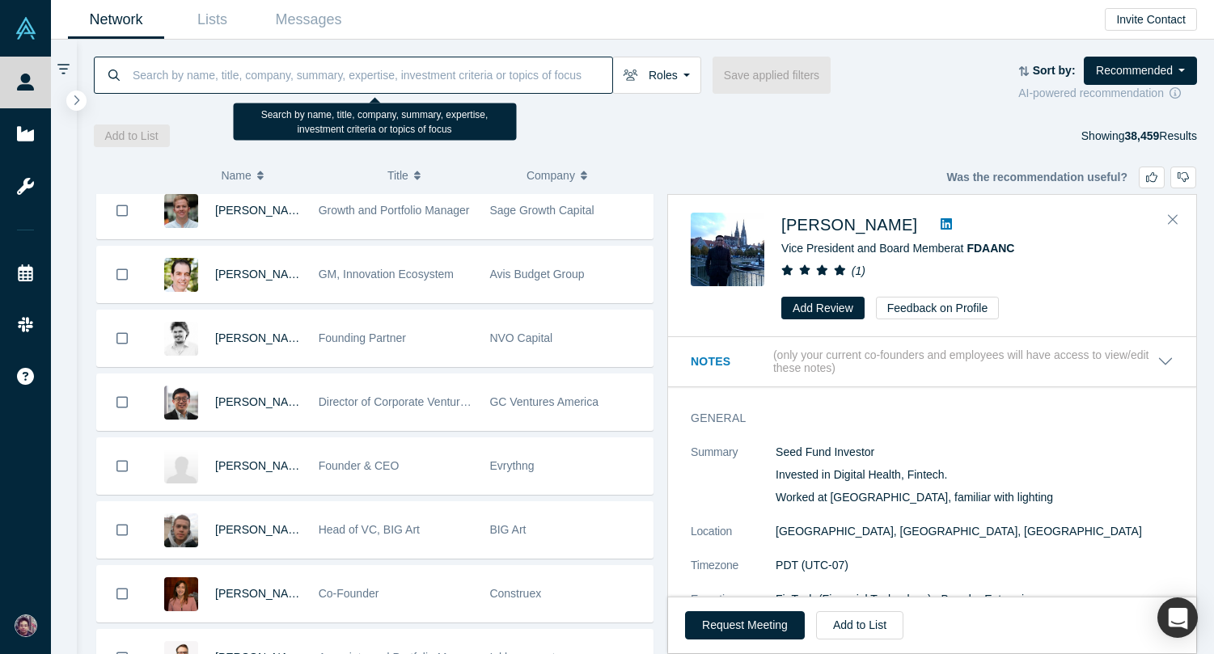
click at [263, 92] on input at bounding box center [371, 75] width 481 height 38
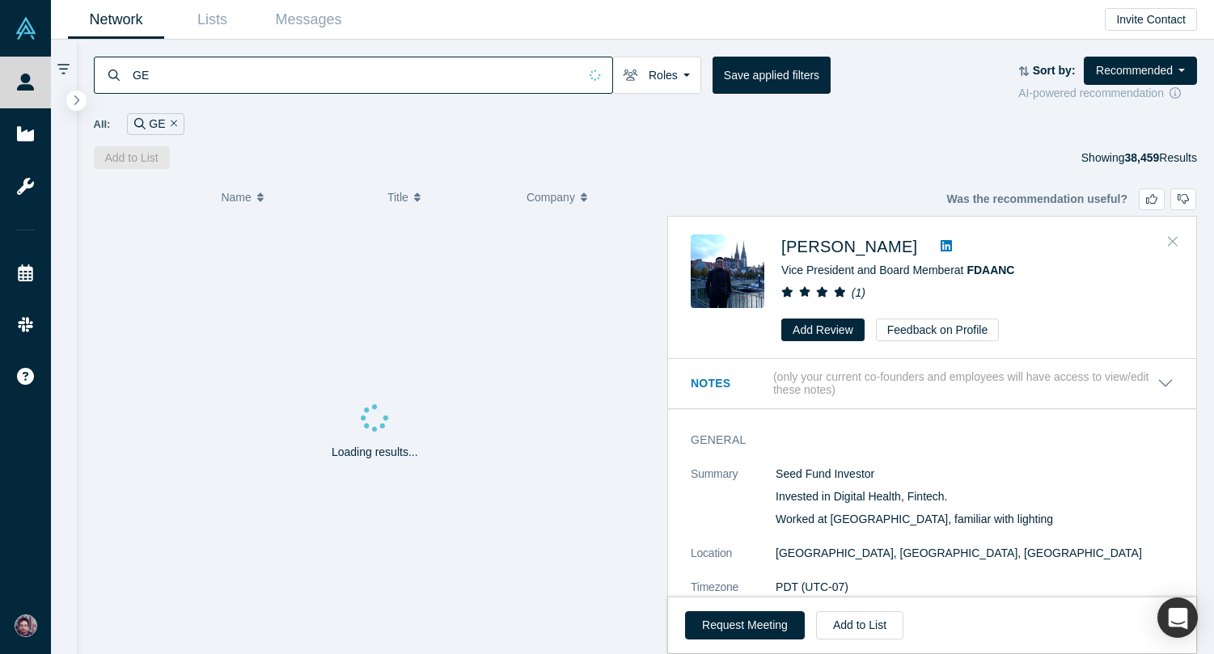
click at [1179, 236] on button "Close" at bounding box center [1172, 242] width 24 height 26
click at [656, 236] on div "Loading results..." at bounding box center [375, 435] width 563 height 437
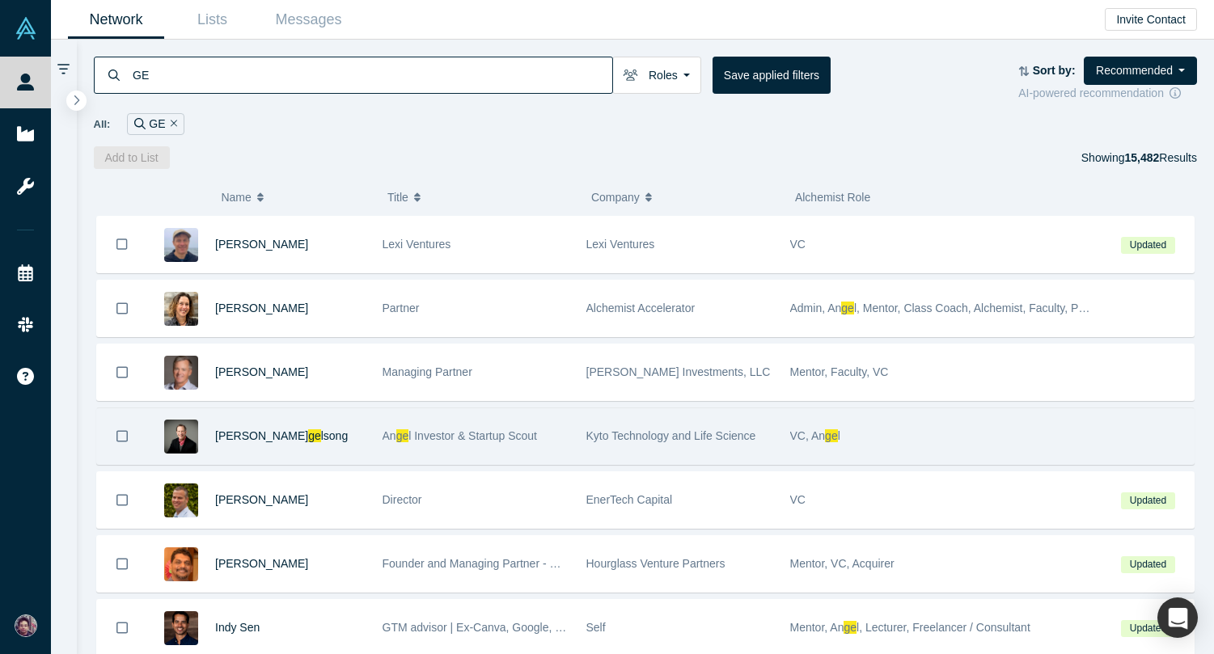
click at [379, 427] on div "An ge l Investor & Startup Scout" at bounding box center [476, 436] width 204 height 56
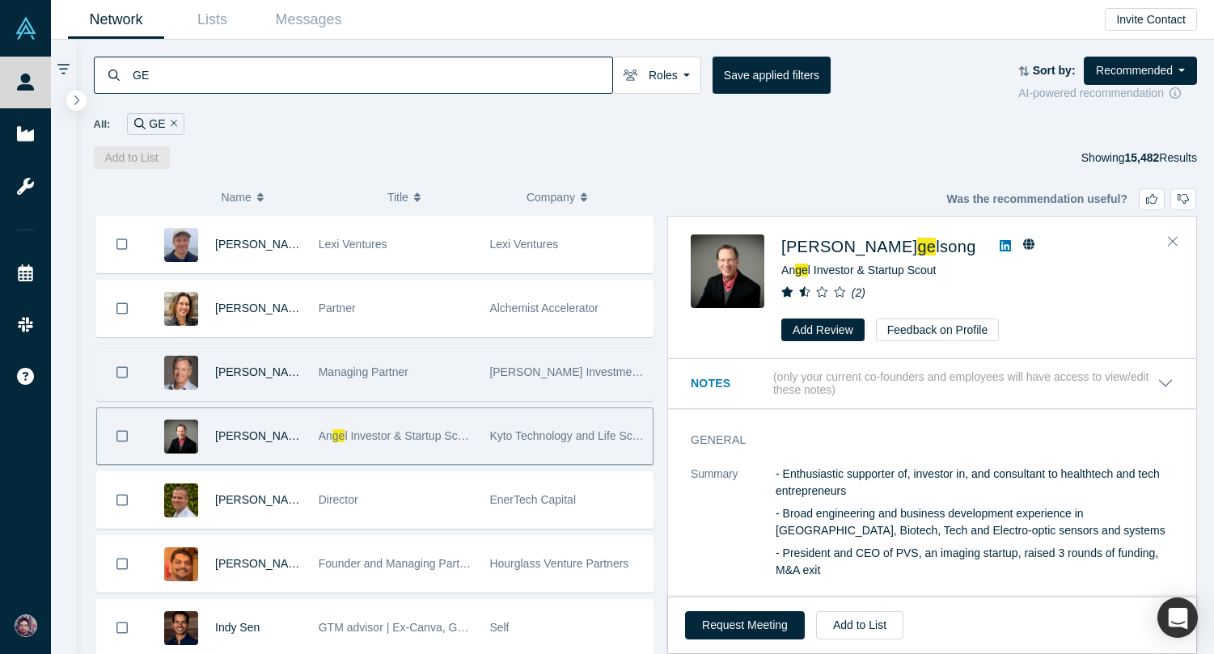
click at [483, 384] on div "[PERSON_NAME] Investments, LLC" at bounding box center [566, 372] width 171 height 56
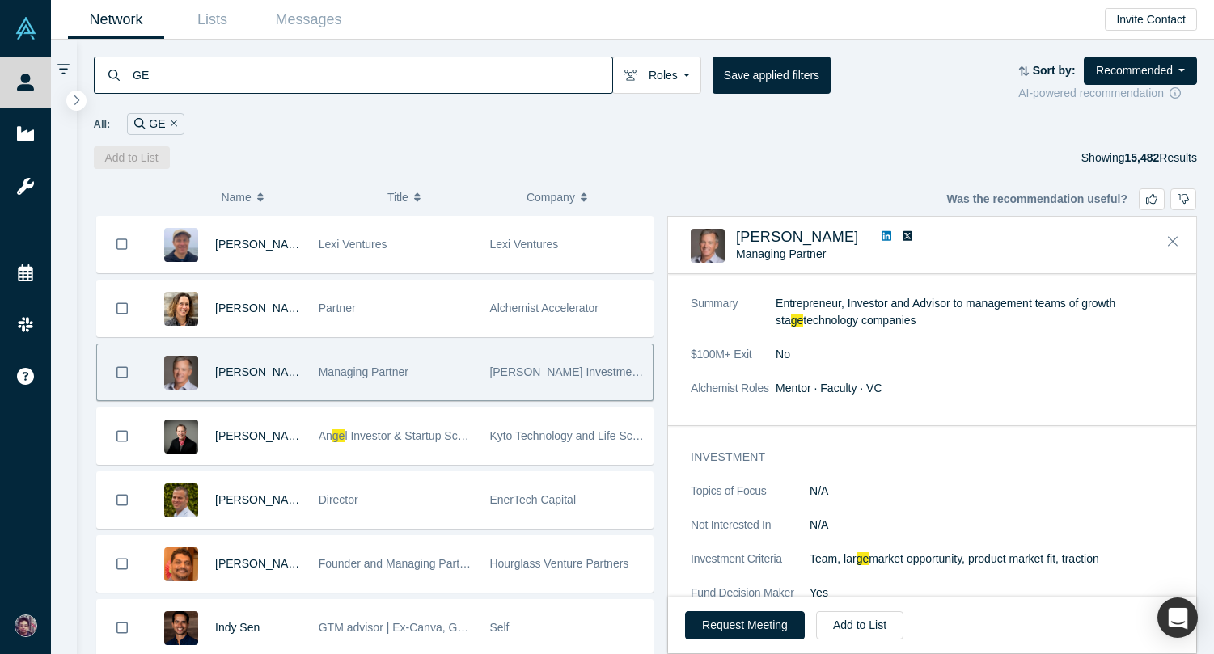
scroll to position [82, 0]
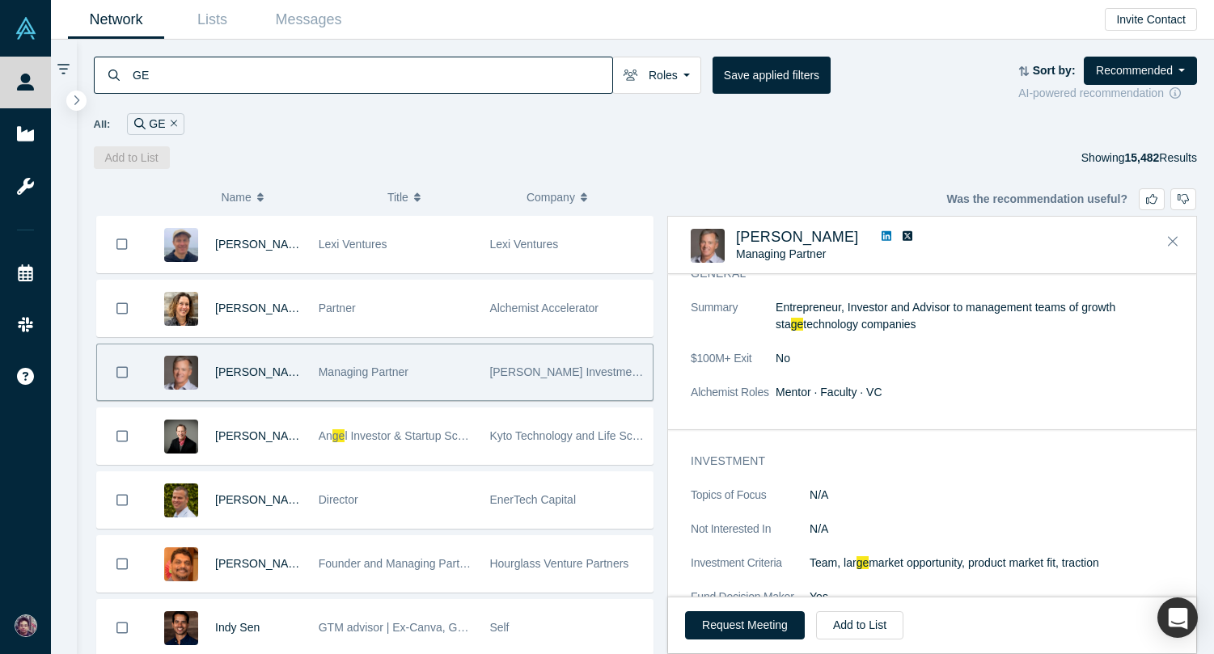
click at [881, 236] on icon at bounding box center [886, 235] width 10 height 11
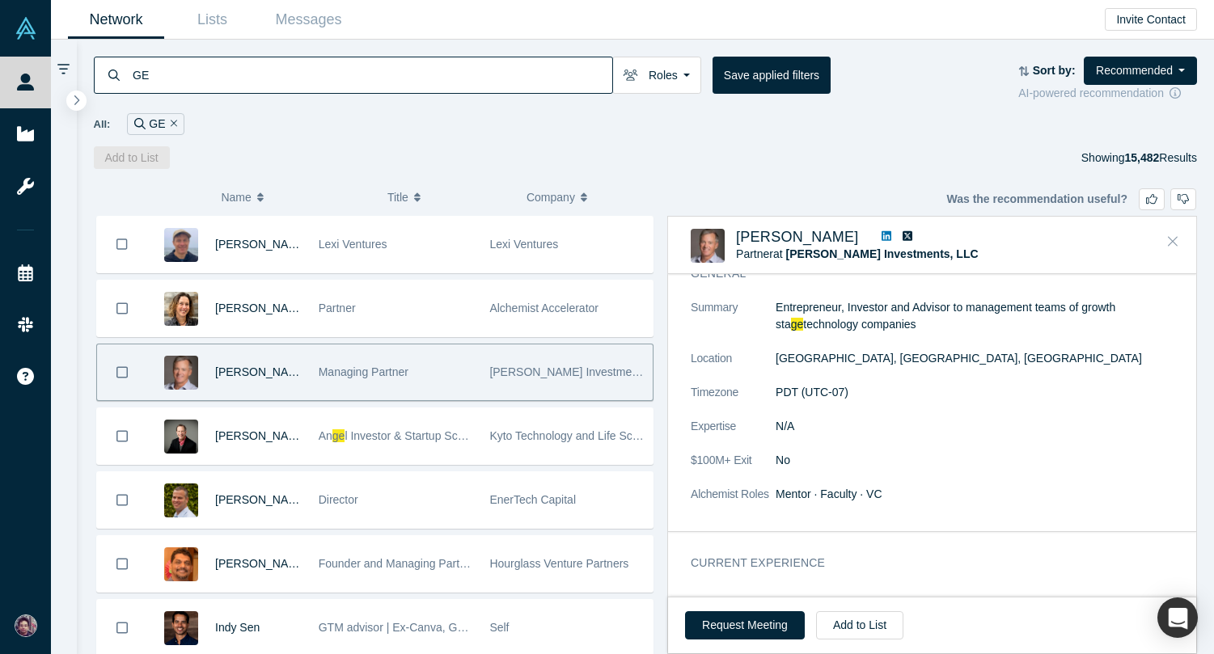
click at [1180, 234] on button "Close" at bounding box center [1172, 242] width 24 height 26
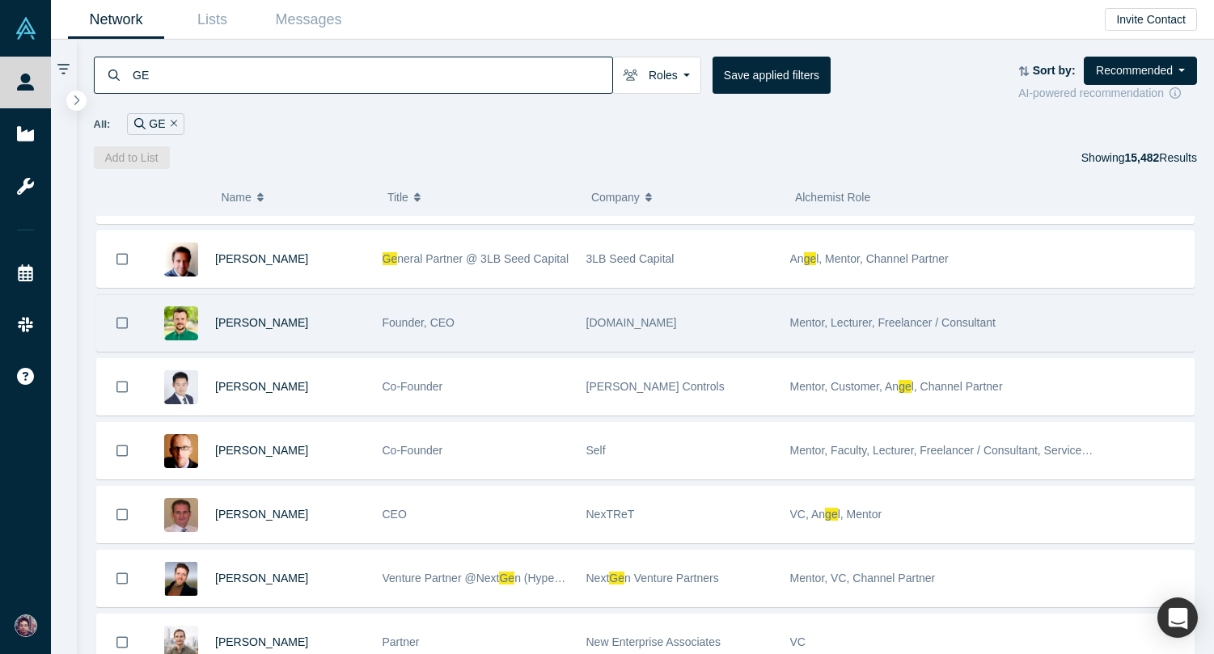
scroll to position [8417, 0]
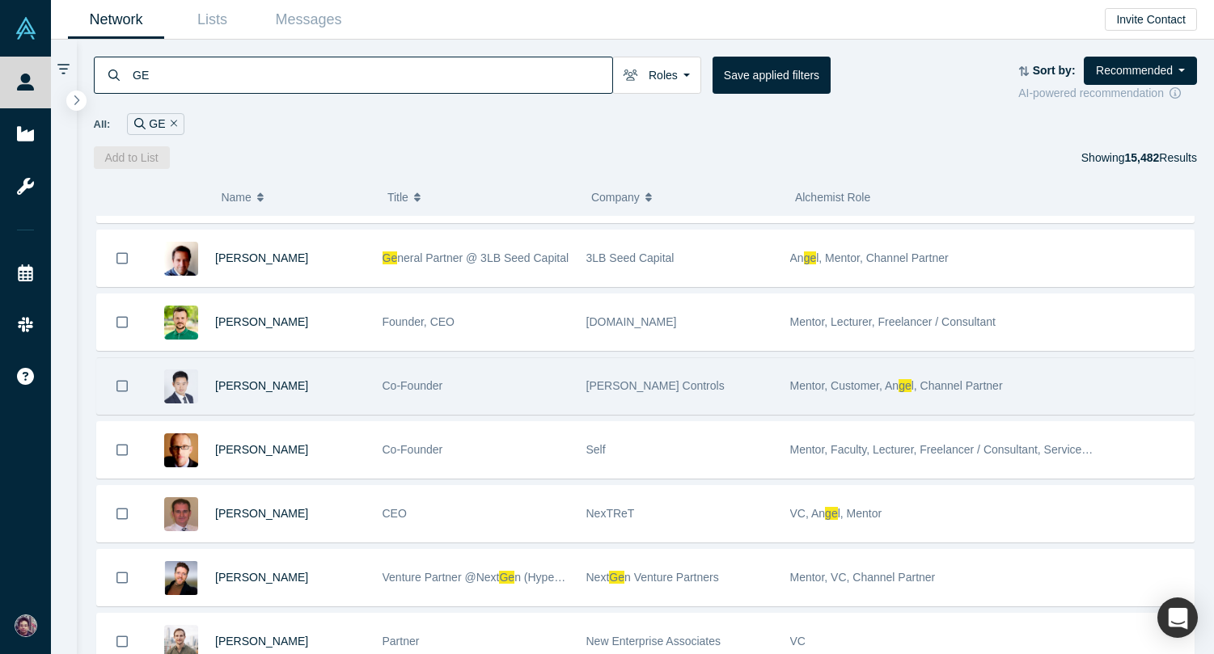
click at [353, 387] on div "Marshal Pang" at bounding box center [290, 386] width 150 height 56
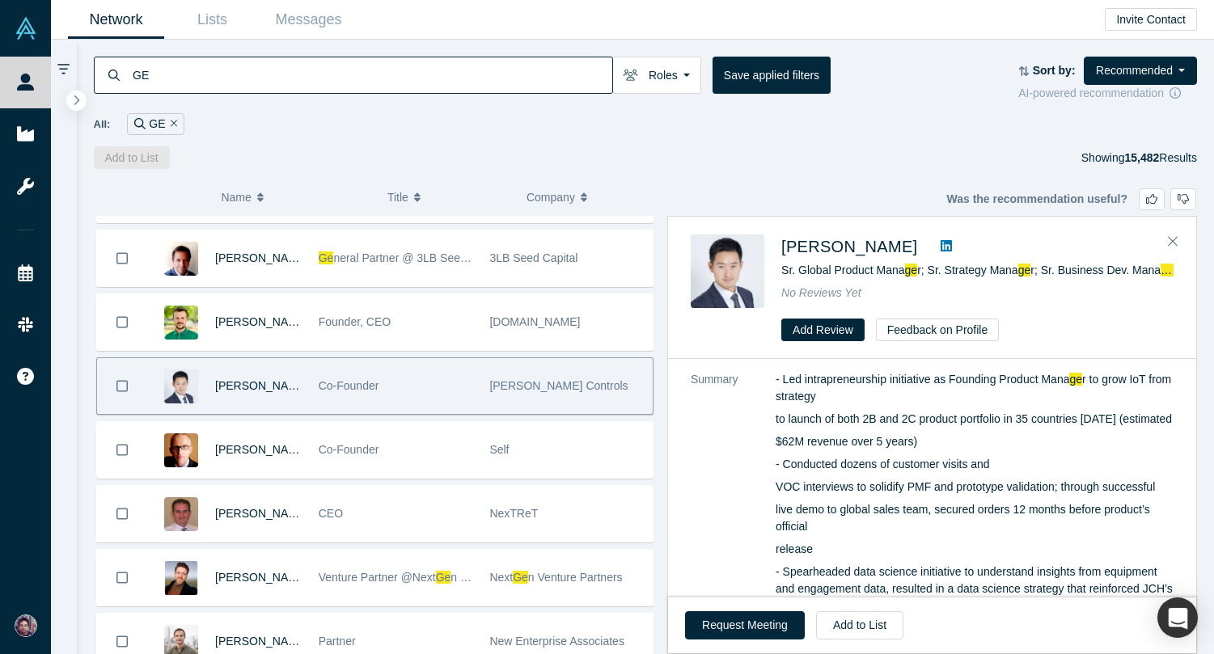
scroll to position [0, 0]
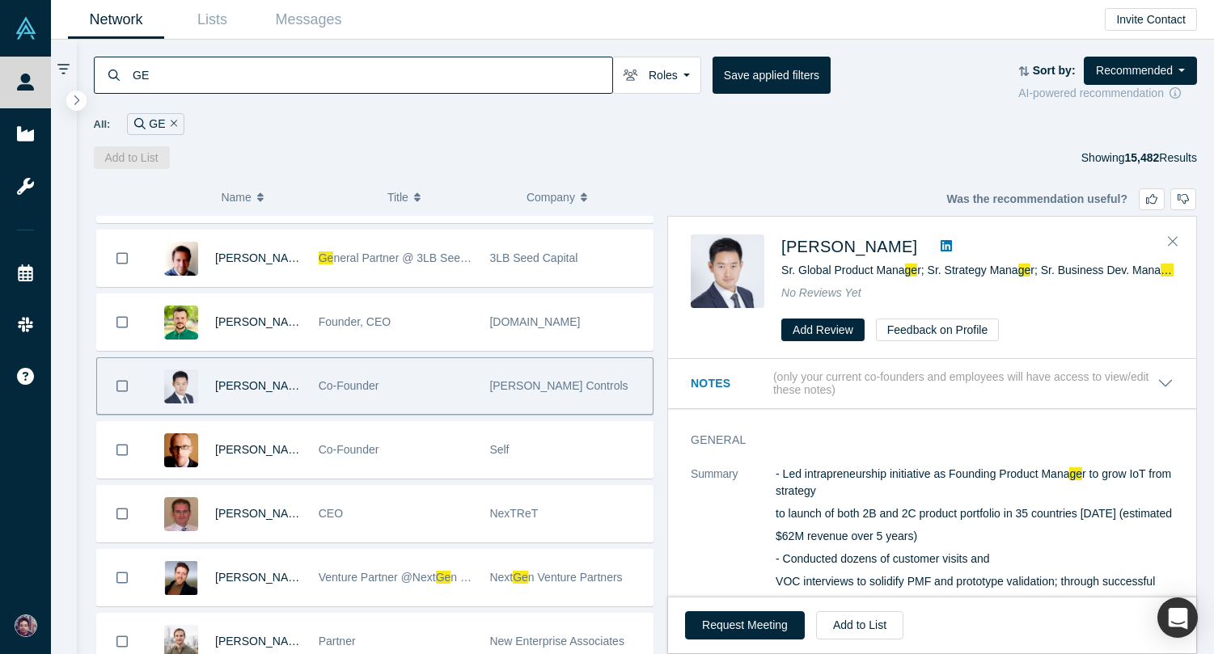
click at [940, 243] on icon at bounding box center [945, 245] width 11 height 11
click at [1169, 237] on icon "Close" at bounding box center [1172, 242] width 10 height 10
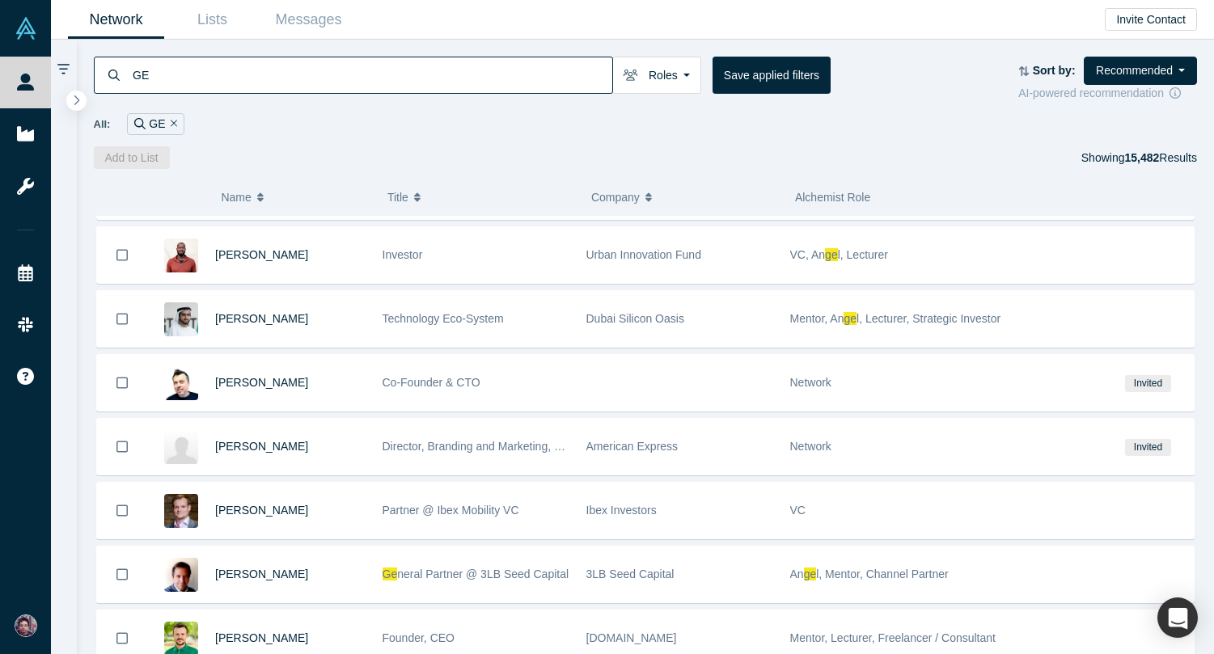
scroll to position [7669, 0]
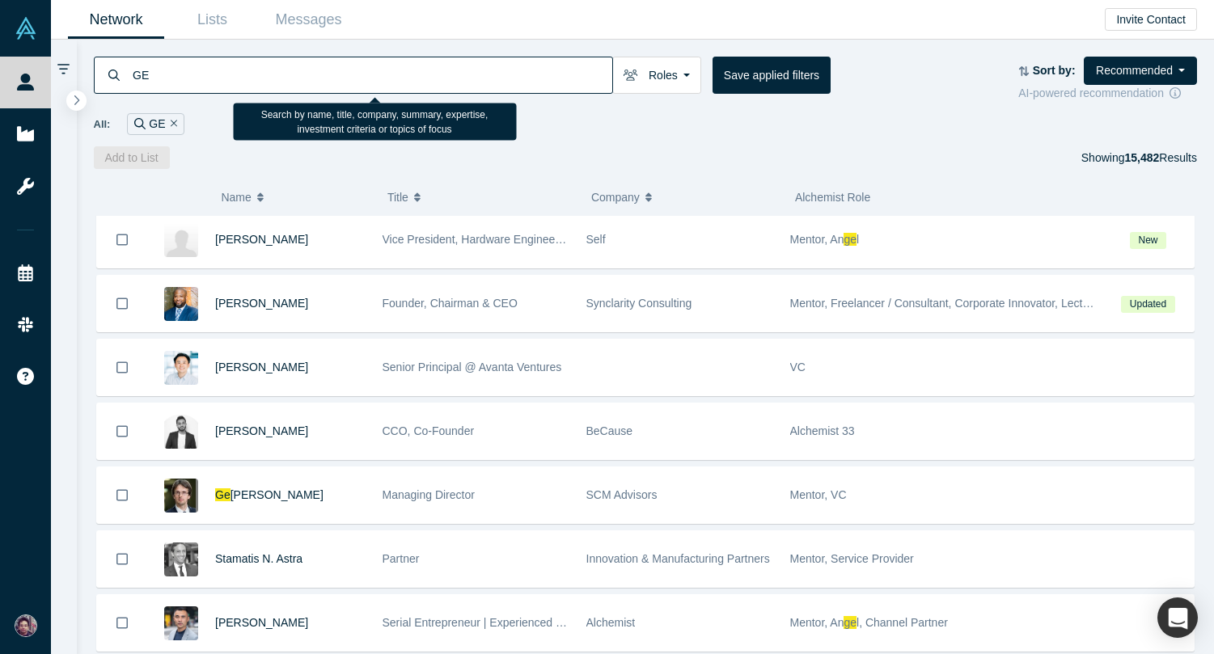
click at [190, 77] on input "GE" at bounding box center [371, 75] width 481 height 38
type input "General electric"
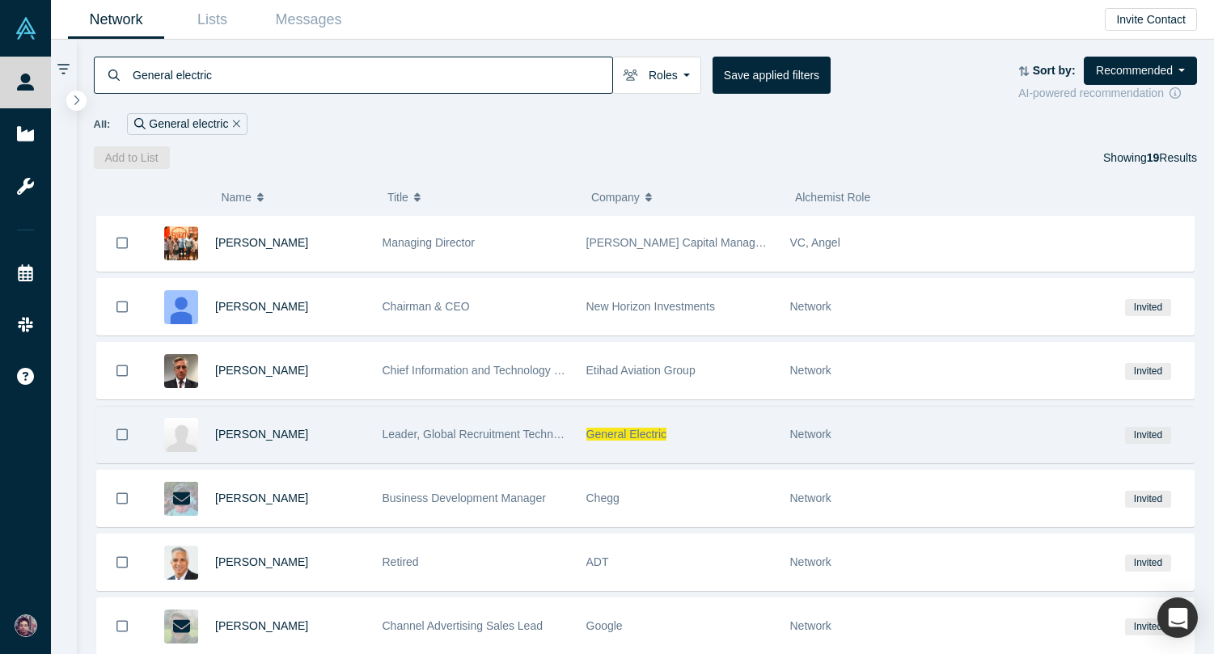
scroll to position [201, 0]
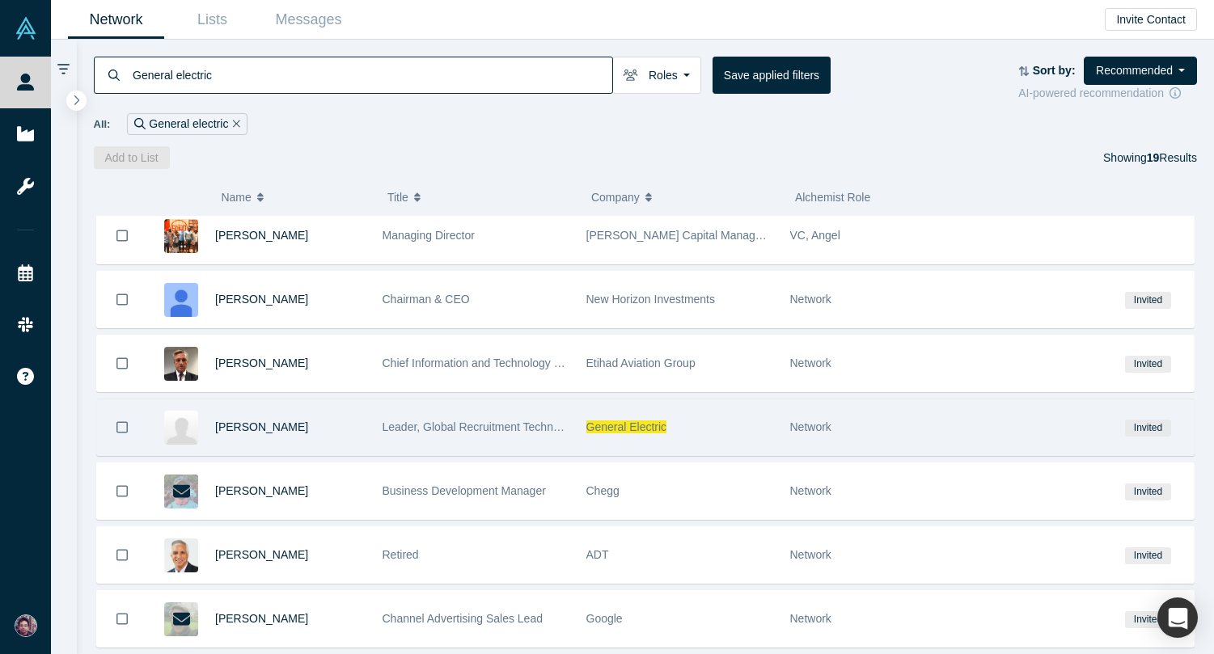
click at [639, 441] on div "General Electric" at bounding box center [679, 427] width 187 height 56
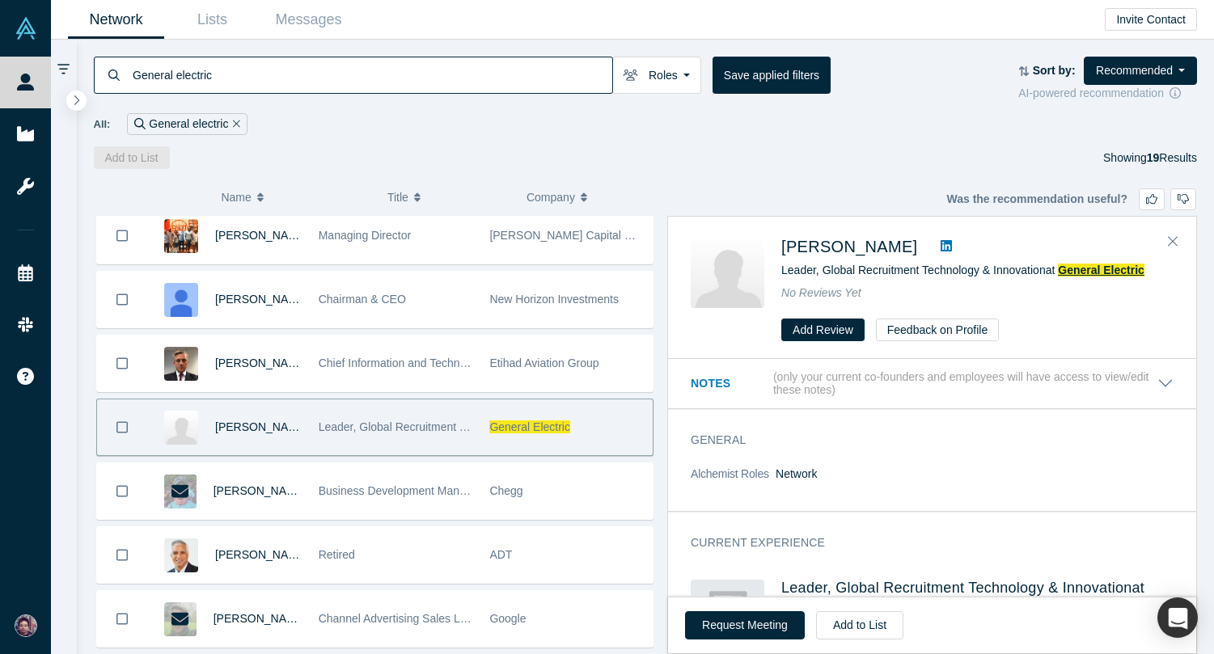
click at [1081, 268] on span "General Electric" at bounding box center [1100, 270] width 87 height 13
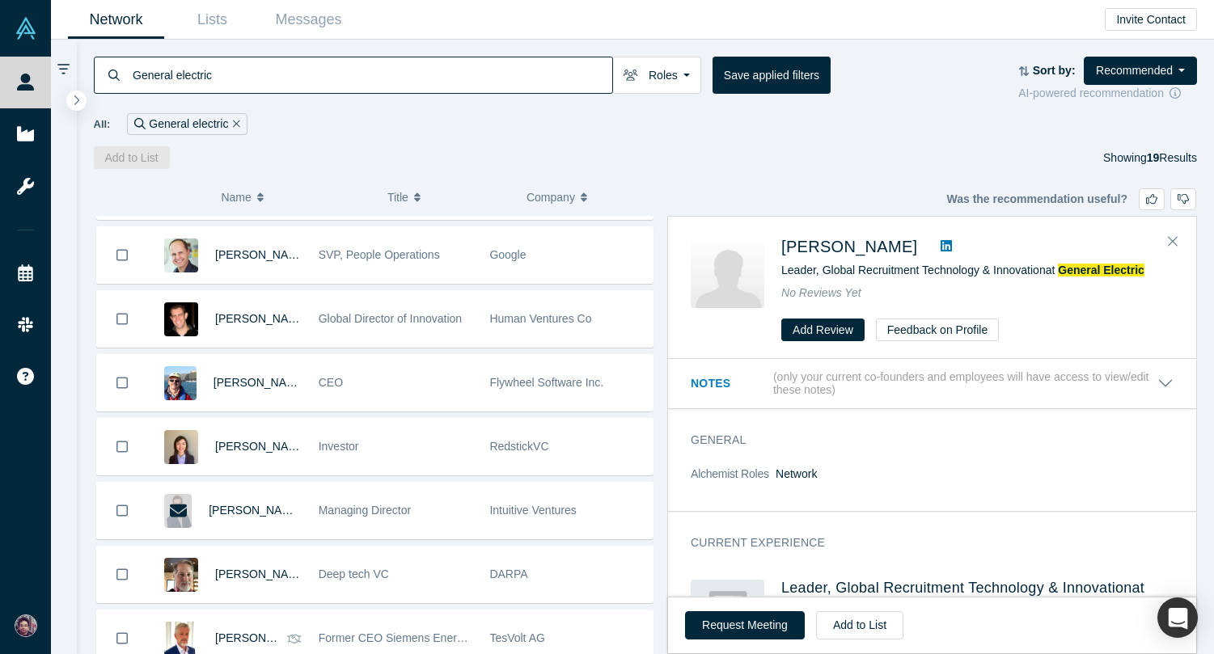
scroll to position [638, 0]
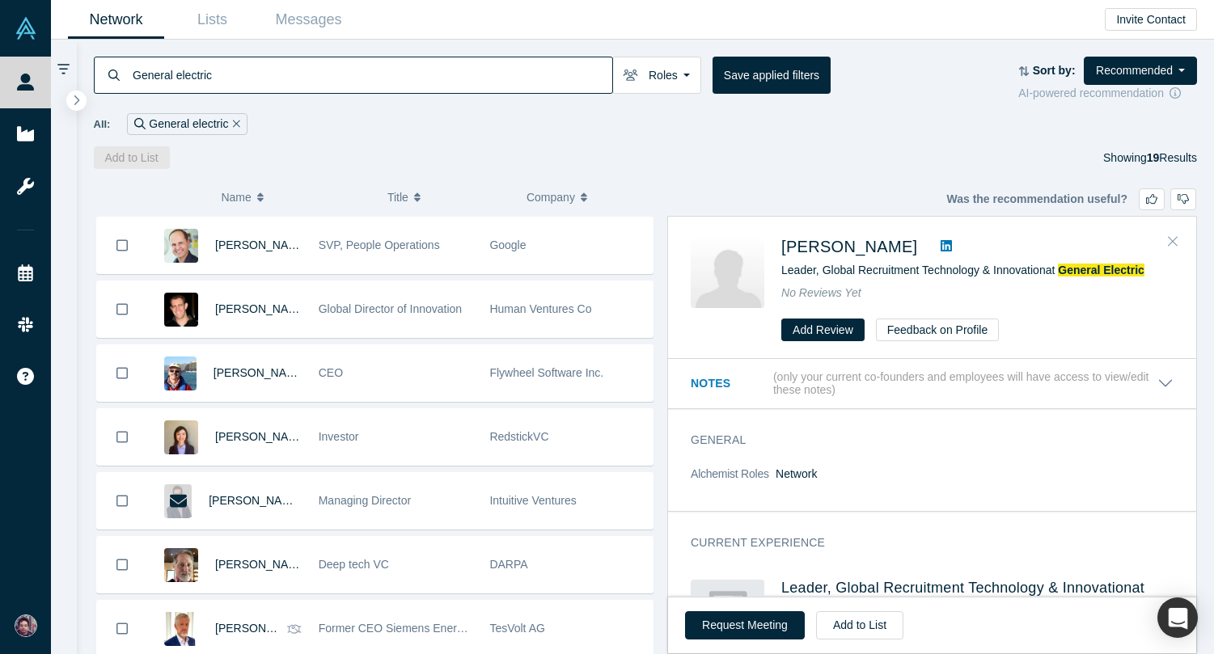
click at [1177, 232] on button "Close" at bounding box center [1172, 242] width 24 height 26
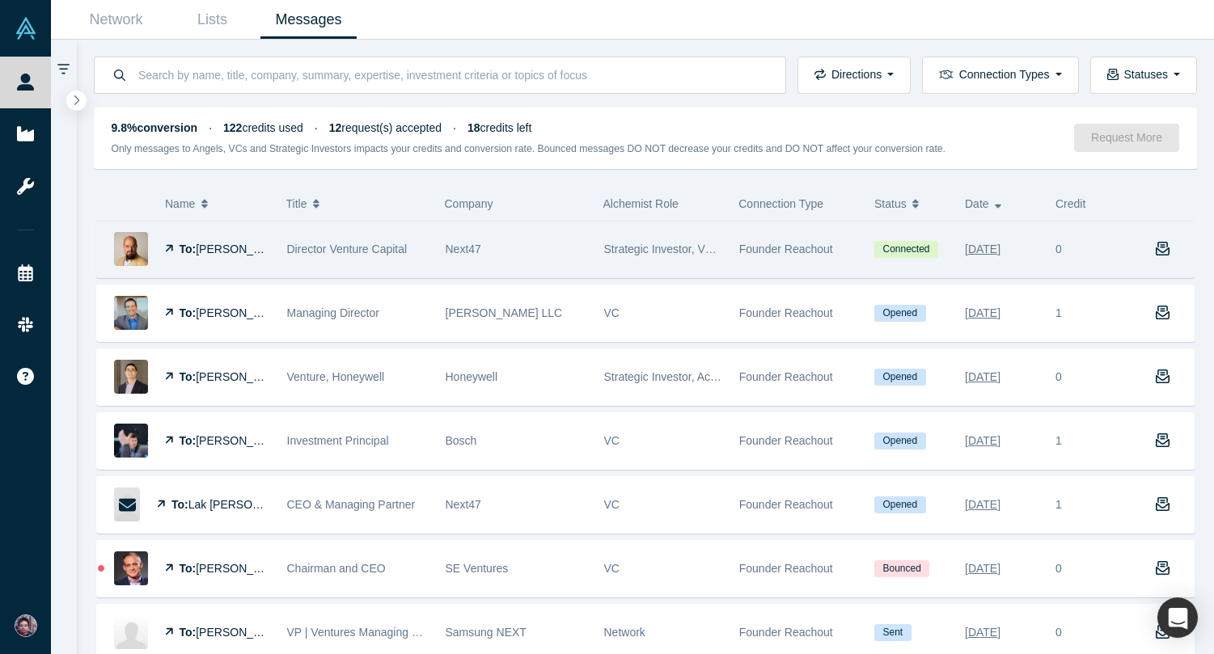
click at [496, 253] on div "Next47" at bounding box center [515, 250] width 141 height 56
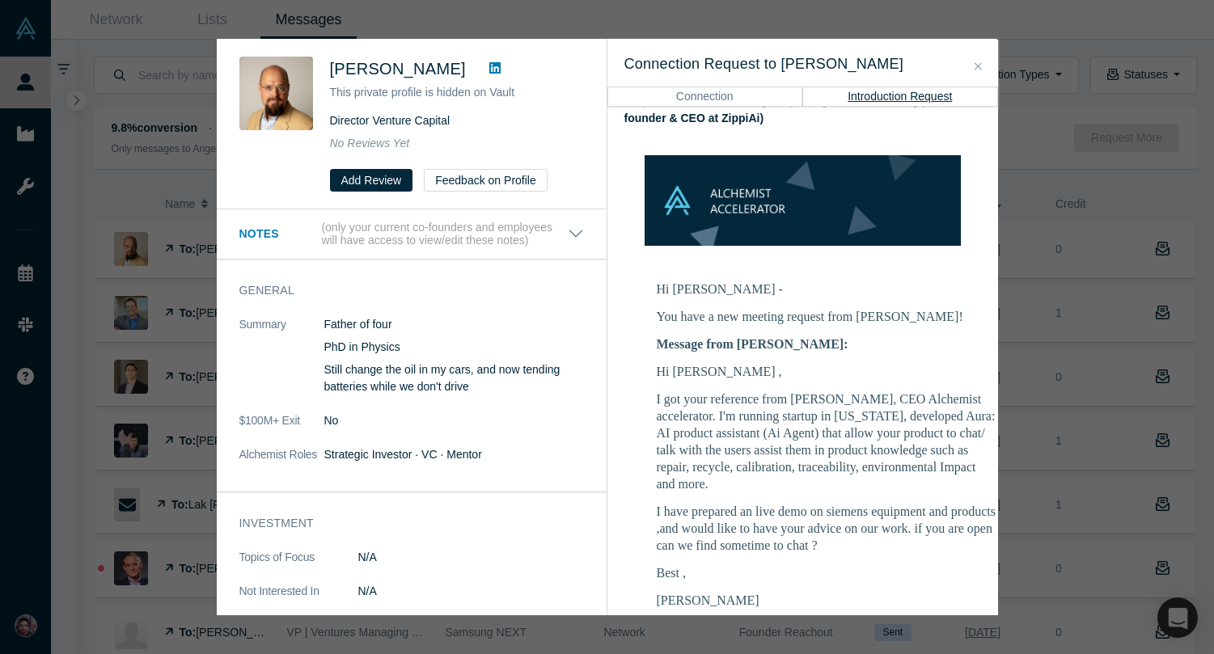
scroll to position [117, 0]
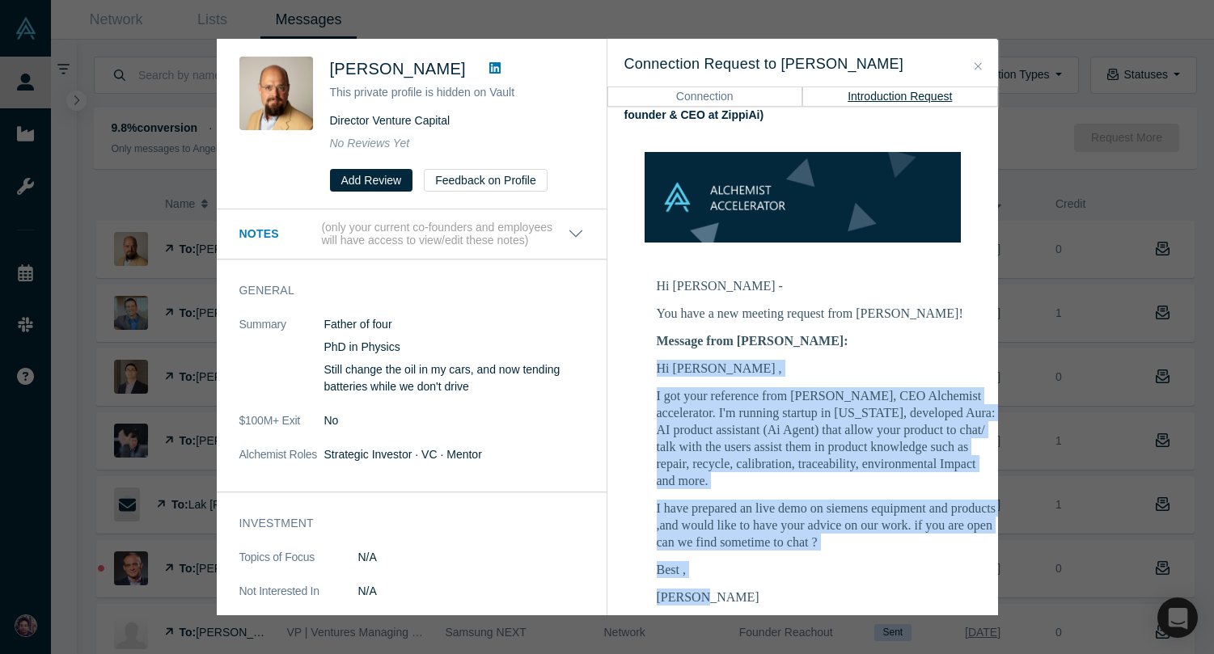
drag, startPoint x: 715, startPoint y: 560, endPoint x: 651, endPoint y: 351, distance: 218.9
copy div "Hi Jason , I got your reference from Ravi Belani, CEO Alchemist accelerator. I'…"
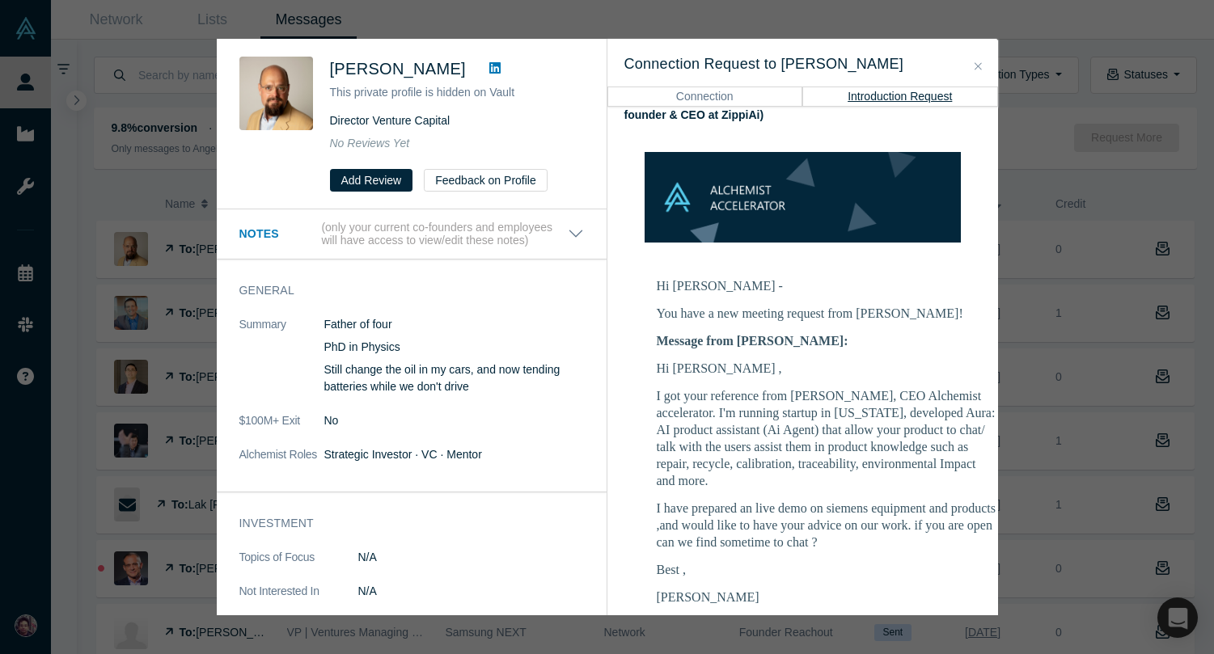
click at [974, 56] on h3 "Connection Request to Jason Sydow" at bounding box center [802, 64] width 357 height 22
click at [978, 62] on icon "Close" at bounding box center [977, 66] width 7 height 11
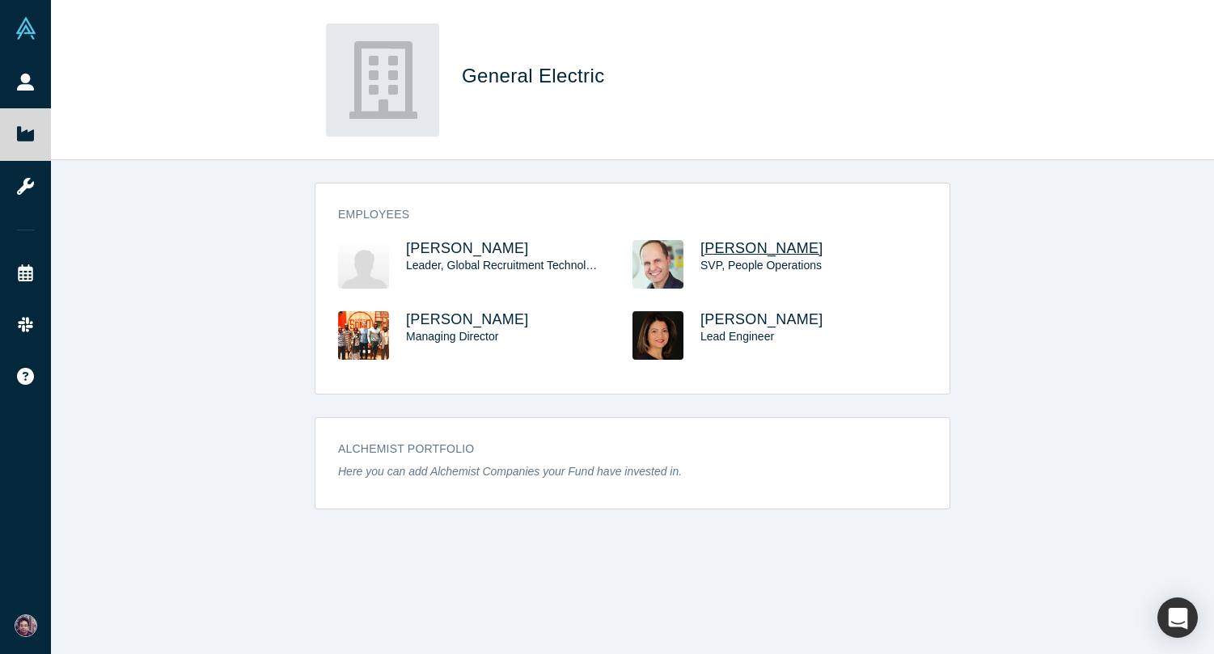
click at [731, 251] on span "[PERSON_NAME]" at bounding box center [761, 248] width 123 height 16
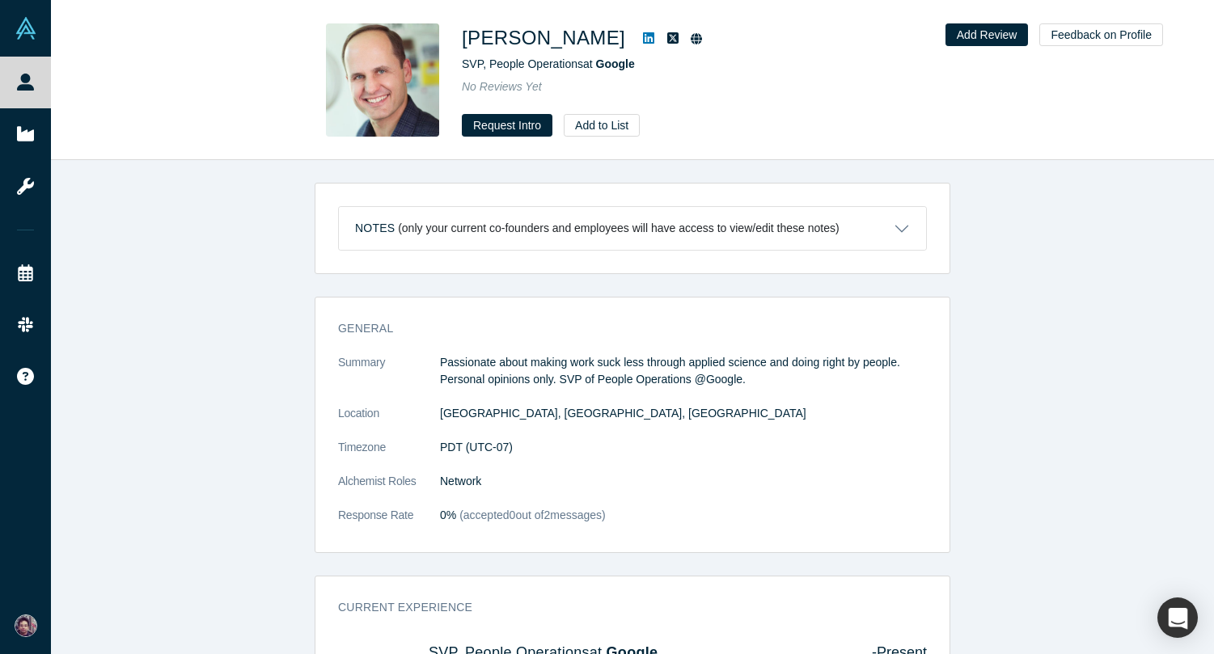
click at [667, 35] on icon at bounding box center [672, 37] width 11 height 11
click at [643, 41] on icon at bounding box center [648, 37] width 11 height 11
click at [524, 125] on button "Request Intro" at bounding box center [507, 125] width 91 height 23
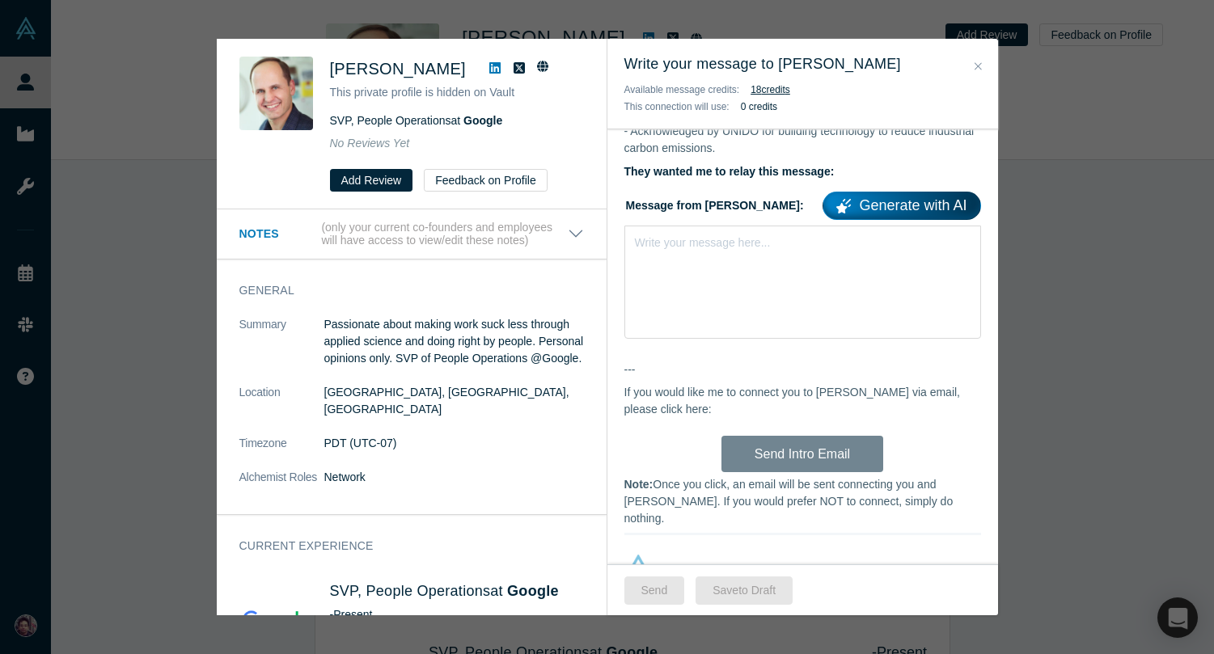
scroll to position [819, 0]
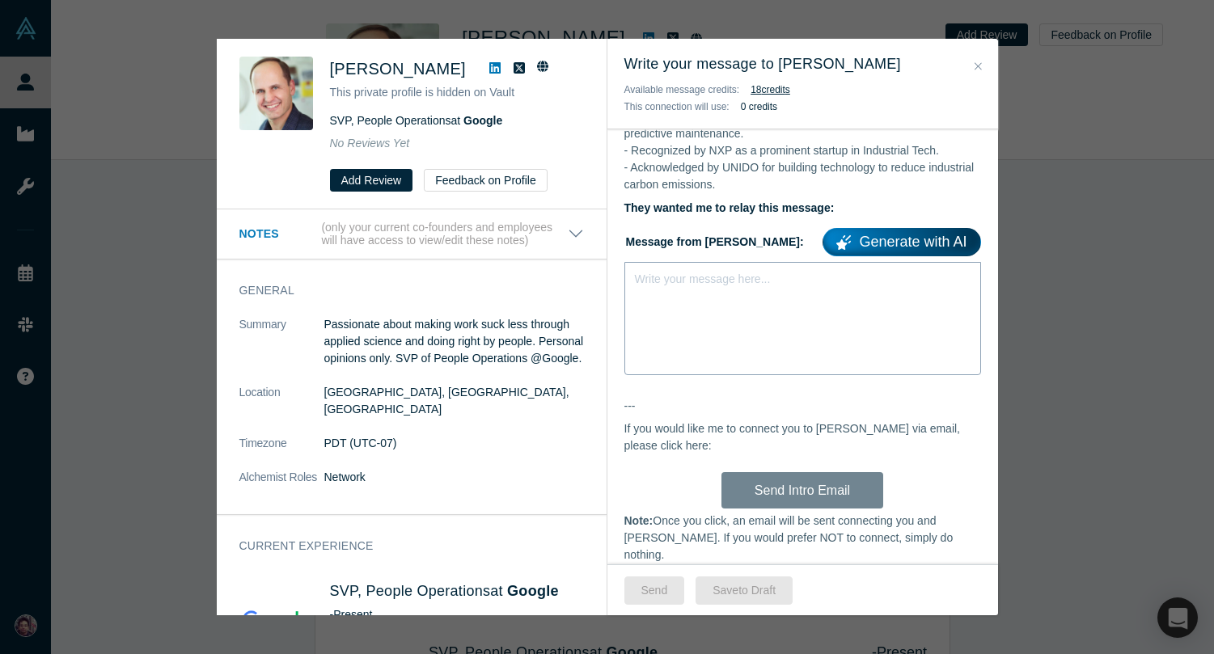
click at [710, 262] on div "Write your message here..." at bounding box center [802, 318] width 357 height 113
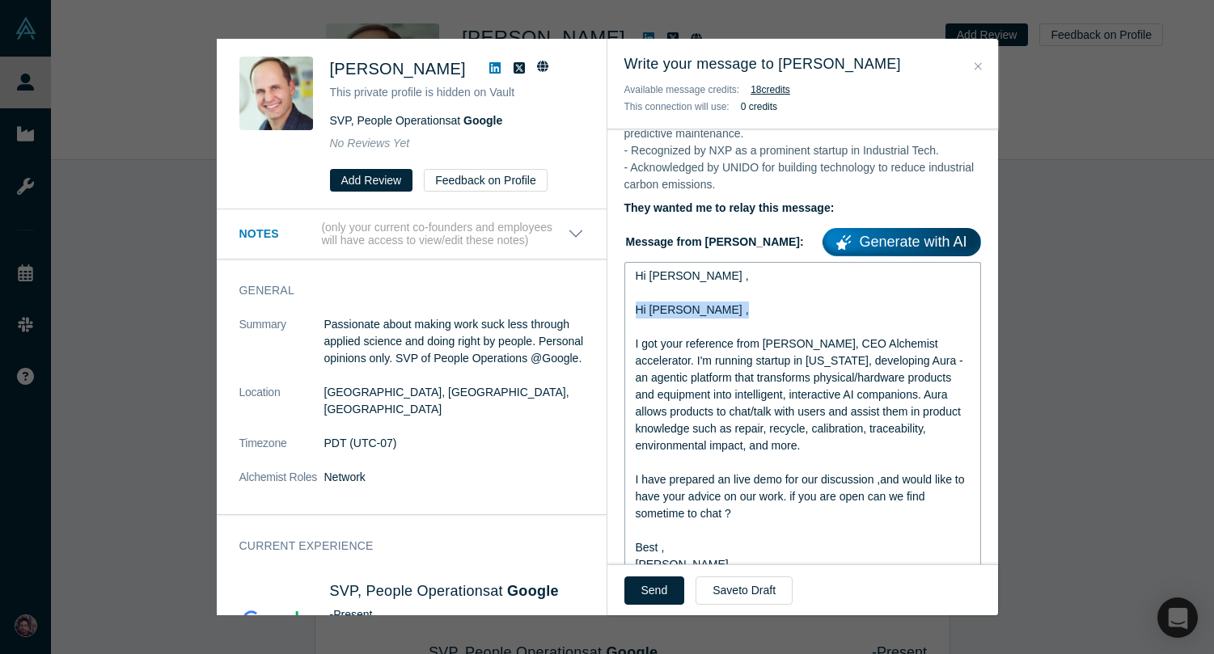
drag, startPoint x: 737, startPoint y: 276, endPoint x: 615, endPoint y: 255, distance: 123.9
click at [615, 255] on div "Hi [PERSON_NAME], As you may know, I run the Alchemist Accelerator , an initiat…" at bounding box center [802, 212] width 390 height 1611
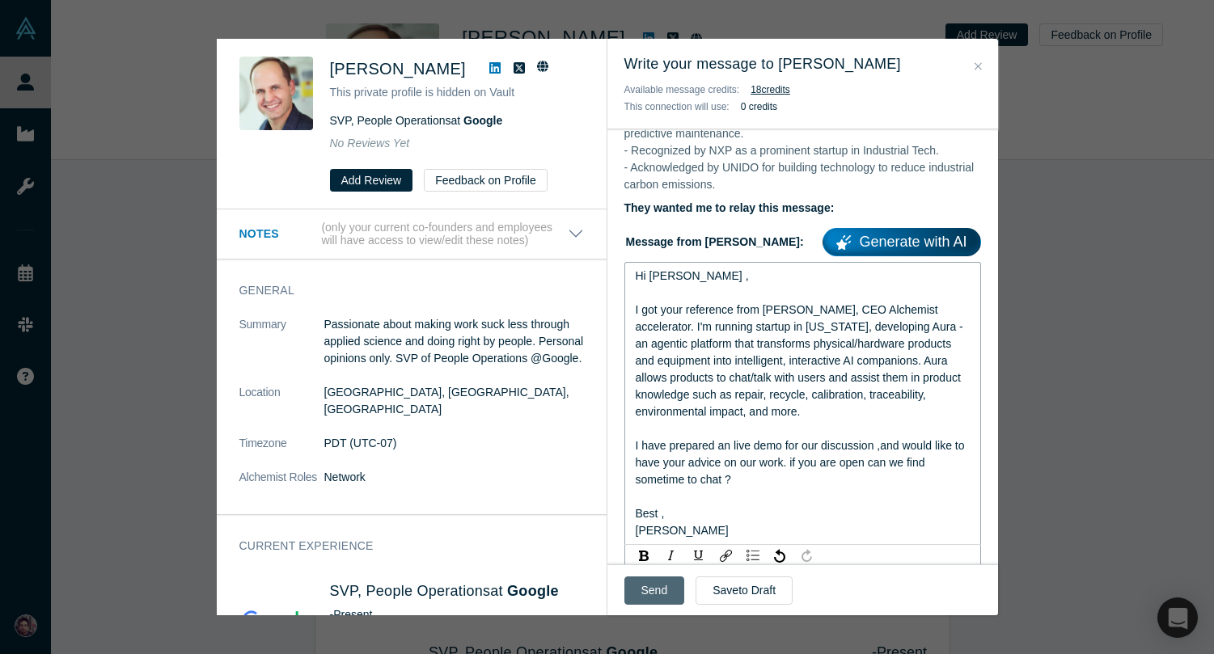
click at [661, 591] on button "Send" at bounding box center [654, 590] width 61 height 28
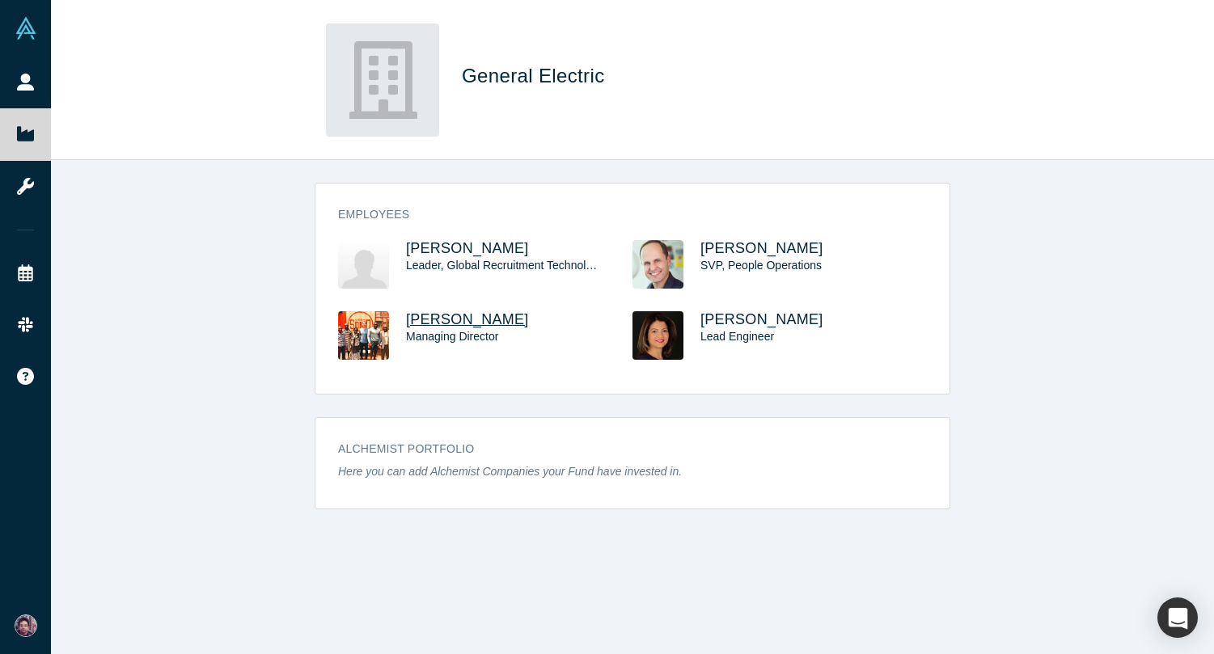
click at [475, 325] on span "[PERSON_NAME]" at bounding box center [467, 319] width 123 height 16
click at [776, 319] on span "[PERSON_NAME]" at bounding box center [761, 319] width 123 height 16
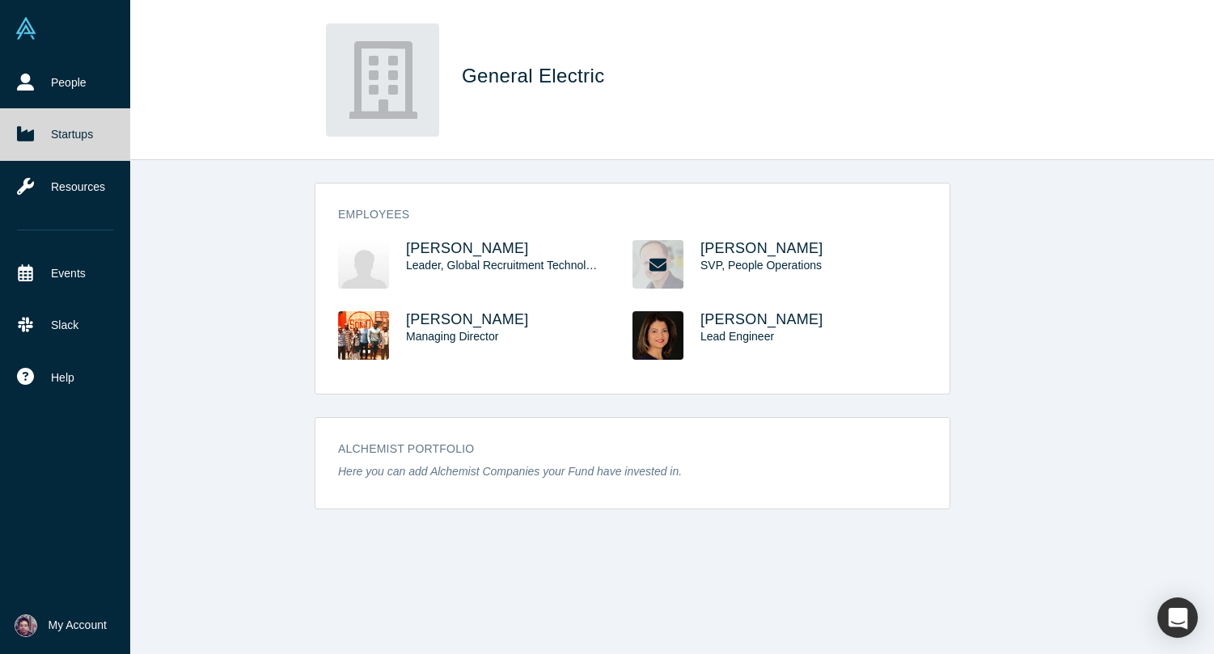
click at [42, 129] on link "Startups" at bounding box center [65, 134] width 130 height 52
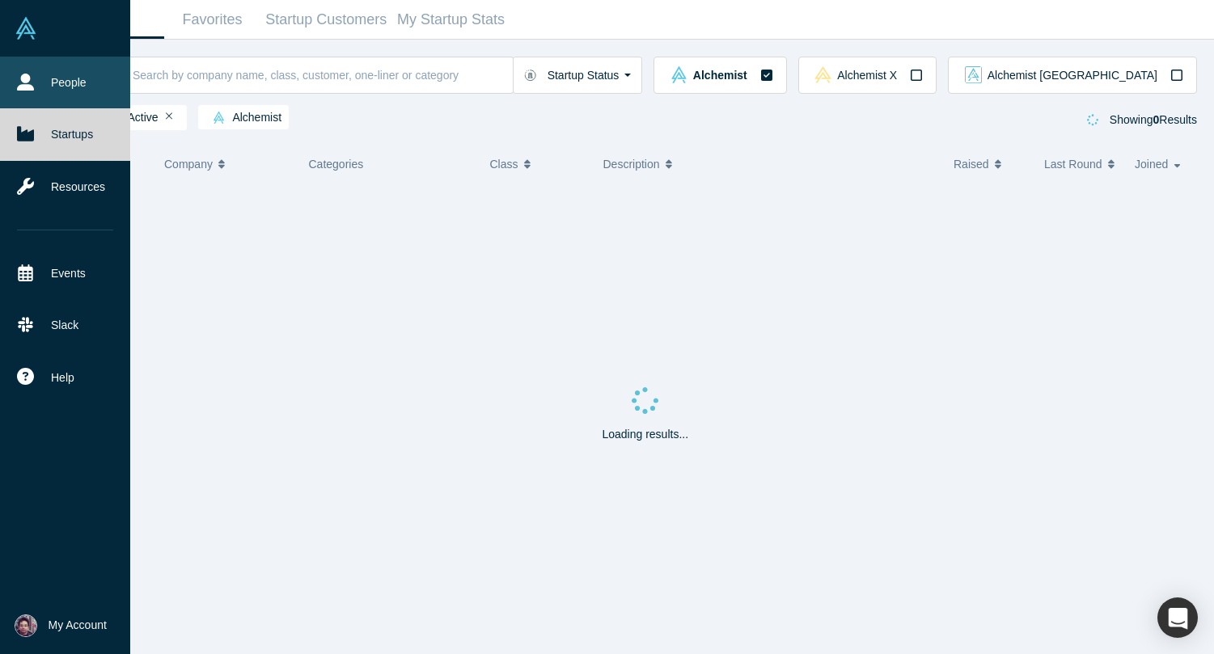
click at [86, 74] on link "People" at bounding box center [65, 83] width 130 height 52
